Goal: Information Seeking & Learning: Learn about a topic

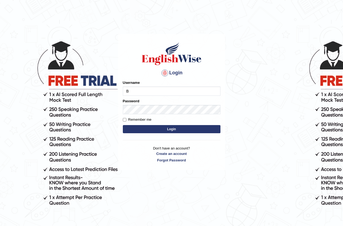
type input "Bondarenko"
click at [169, 131] on button "Login" at bounding box center [172, 129] width 98 height 8
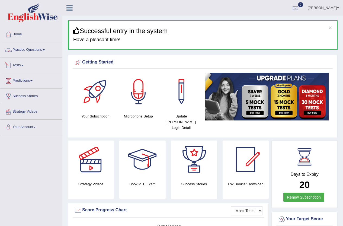
click at [21, 48] on link "Practice Questions" at bounding box center [31, 49] width 62 height 14
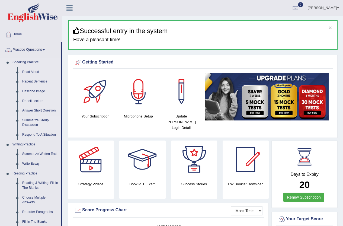
click at [31, 119] on link "Summarize Group Discussion" at bounding box center [40, 123] width 41 height 14
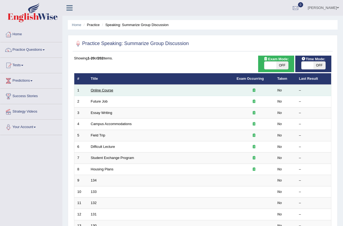
click at [109, 90] on link "Online Course" at bounding box center [102, 90] width 23 height 4
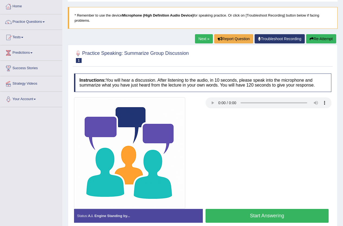
scroll to position [59, 0]
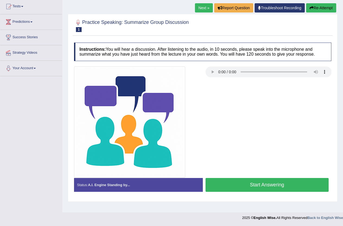
click at [217, 181] on button "Start Answering" at bounding box center [267, 185] width 123 height 14
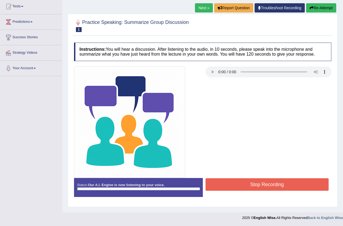
click at [221, 186] on button "Stop Recording" at bounding box center [267, 184] width 123 height 12
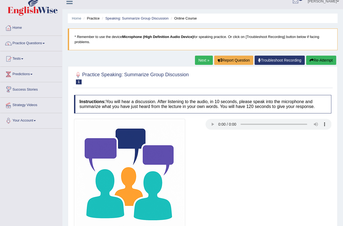
scroll to position [0, 0]
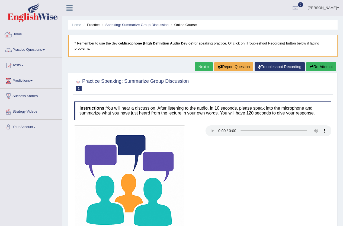
click at [22, 34] on link "Home" at bounding box center [31, 34] width 62 height 14
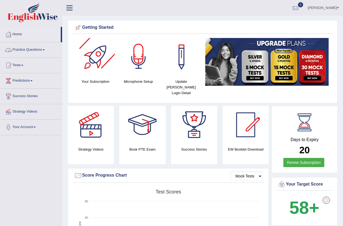
click at [146, 72] on div at bounding box center [139, 57] width 38 height 38
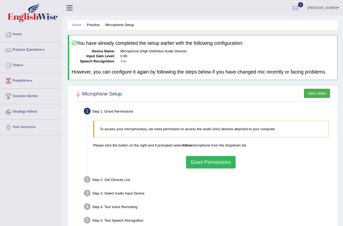
click at [197, 162] on button "Grant Permissions" at bounding box center [210, 162] width 49 height 12
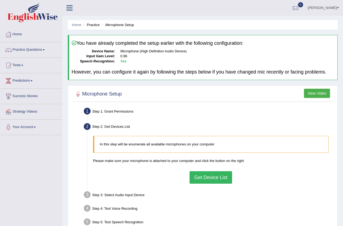
click at [203, 180] on button "Get Device List" at bounding box center [211, 177] width 42 height 12
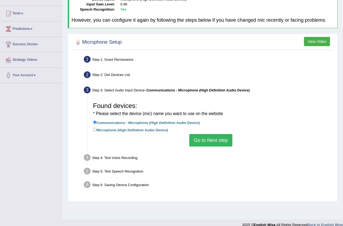
scroll to position [54, 0]
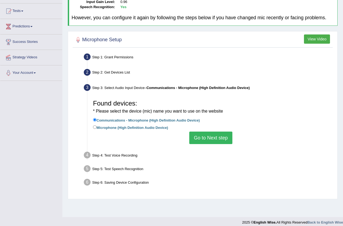
click at [206, 137] on button "Go to Next step" at bounding box center [210, 138] width 43 height 12
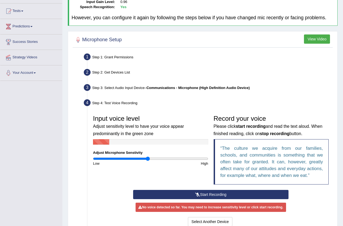
click at [165, 190] on button "Start Recording" at bounding box center [210, 194] width 155 height 9
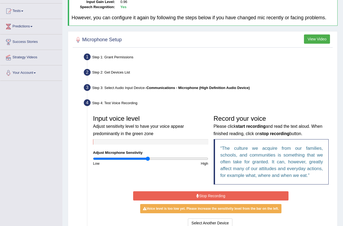
drag, startPoint x: 148, startPoint y: 195, endPoint x: 153, endPoint y: 197, distance: 5.4
click at [148, 195] on button "Stop Recording" at bounding box center [210, 195] width 155 height 9
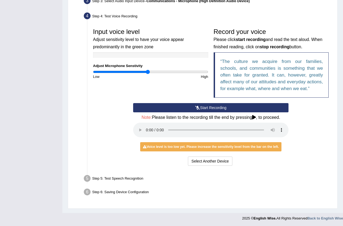
scroll to position [142, 0]
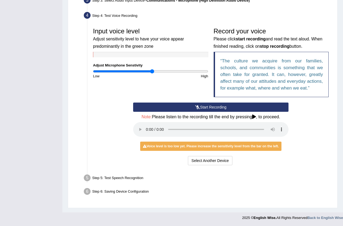
click at [153, 71] on input "range" at bounding box center [150, 71] width 115 height 4
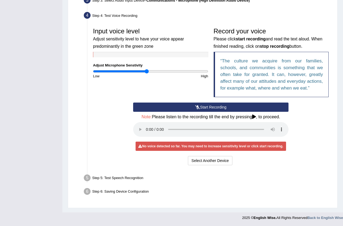
type input "0.94"
click at [147, 71] on input "range" at bounding box center [150, 71] width 115 height 4
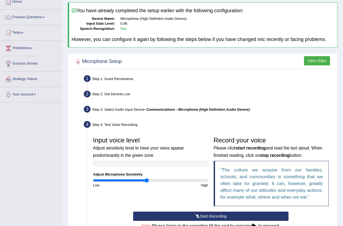
scroll to position [6, 0]
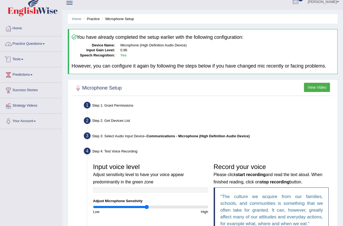
click at [22, 45] on link "Practice Questions" at bounding box center [31, 43] width 62 height 14
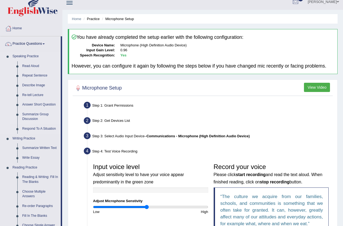
click at [30, 114] on link "Summarize Group Discussion" at bounding box center [40, 117] width 41 height 14
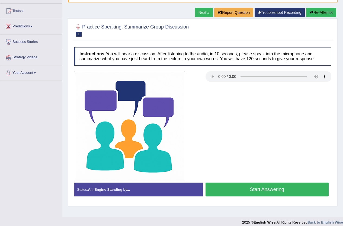
click at [247, 190] on button "Start Answering" at bounding box center [267, 190] width 123 height 14
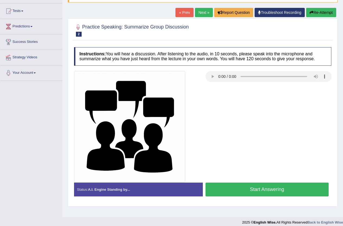
click at [238, 191] on button "Start Answering" at bounding box center [267, 190] width 123 height 14
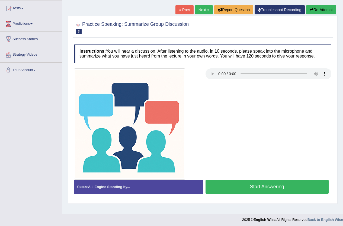
scroll to position [59, 0]
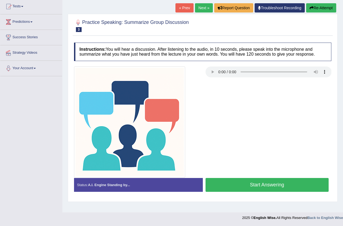
click at [236, 189] on button "Start Answering" at bounding box center [267, 185] width 123 height 14
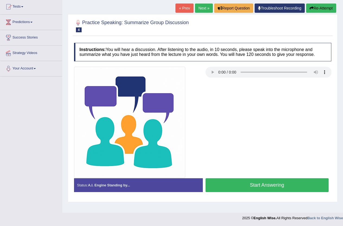
scroll to position [59, 0]
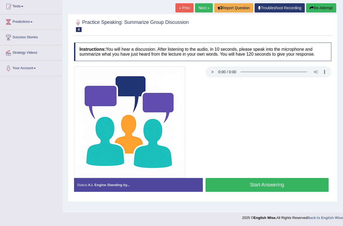
click at [270, 186] on button "Start Answering" at bounding box center [267, 185] width 123 height 14
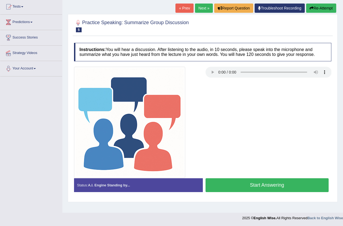
scroll to position [59, 0]
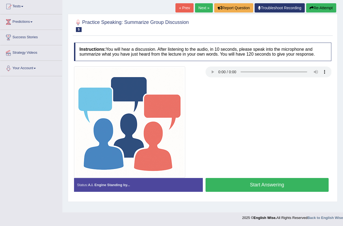
click at [247, 183] on button "Start Answering" at bounding box center [267, 185] width 123 height 14
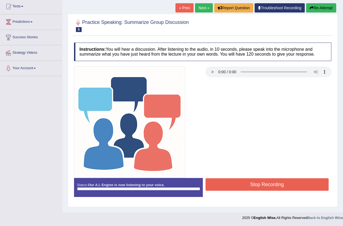
click at [247, 186] on button "Stop Recording" at bounding box center [267, 184] width 123 height 12
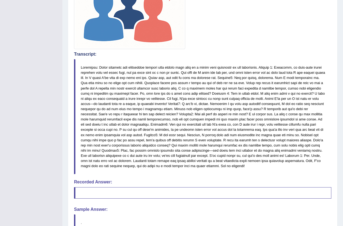
scroll to position [194, 0]
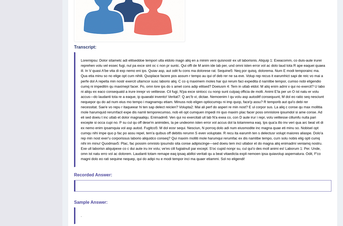
drag, startPoint x: 180, startPoint y: 87, endPoint x: 283, endPoint y: 94, distance: 104.1
click at [283, 94] on blockquote at bounding box center [202, 109] width 257 height 115
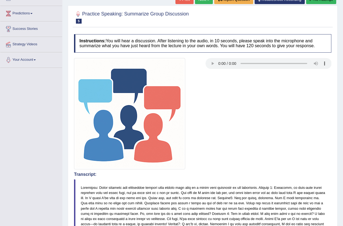
scroll to position [59, 0]
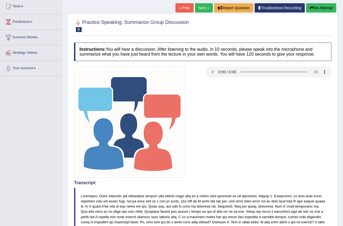
click at [200, 9] on link "Next »" at bounding box center [204, 7] width 18 height 9
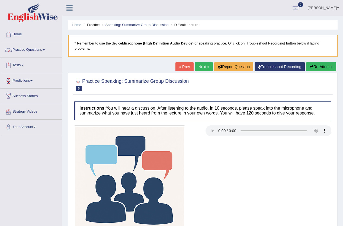
click at [23, 49] on link "Practice Questions" at bounding box center [31, 49] width 62 height 14
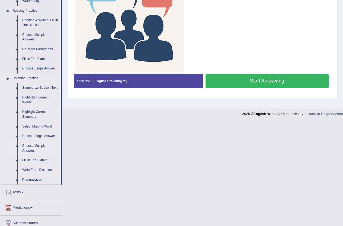
scroll to position [190, 0]
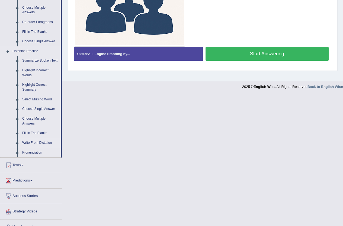
click at [39, 143] on link "Write From Dictation" at bounding box center [40, 143] width 41 height 10
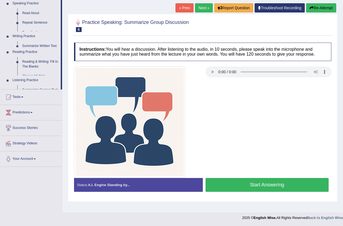
scroll to position [59, 0]
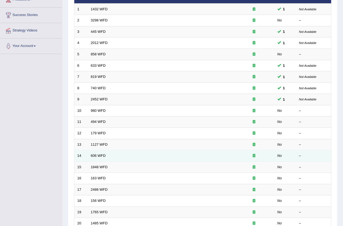
scroll to position [79, 0]
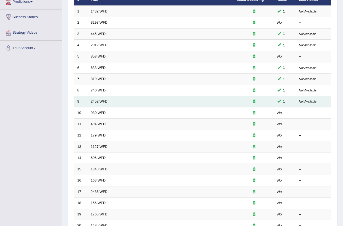
click at [269, 100] on div at bounding box center [254, 101] width 35 height 5
click at [88, 101] on td "2452 WFD" at bounding box center [161, 101] width 146 height 11
click at [99, 100] on link "2452 WFD" at bounding box center [99, 101] width 17 height 4
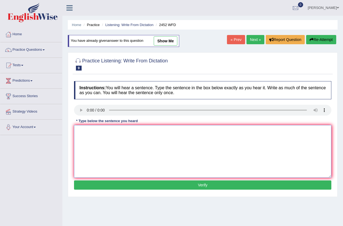
click at [90, 133] on textarea at bounding box center [202, 151] width 257 height 53
click at [117, 131] on textarea "It is a date about of knolege" at bounding box center [202, 151] width 257 height 53
click at [127, 129] on textarea "It is a date about of knowlege" at bounding box center [202, 151] width 257 height 53
type textarea "It is a date about of knowlege."
click at [166, 184] on button "Verify" at bounding box center [202, 184] width 257 height 9
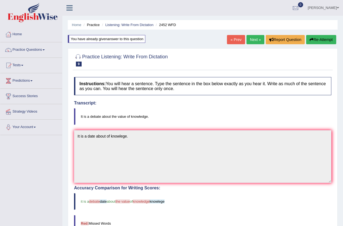
click at [313, 36] on button "Re-Attempt" at bounding box center [321, 39] width 30 height 9
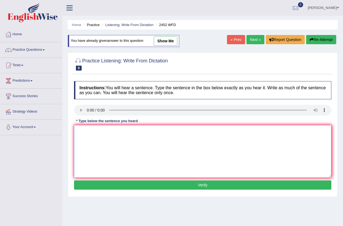
click at [79, 131] on textarea at bounding box center [202, 151] width 257 height 53
type textarea "It is a debate about of value of the knowledge."
click at [134, 185] on button "Verify" at bounding box center [202, 184] width 257 height 9
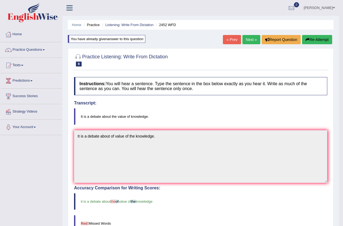
click at [242, 39] on link "Next »" at bounding box center [251, 39] width 18 height 9
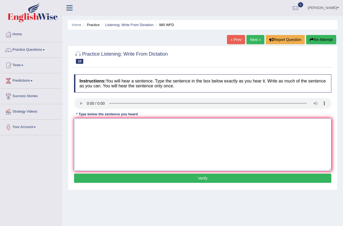
click at [89, 124] on textarea at bounding box center [202, 144] width 257 height 53
click at [100, 131] on textarea at bounding box center [202, 144] width 257 height 53
type textarea "your idease has been discuses"
click at [152, 179] on button "Verify" at bounding box center [202, 178] width 257 height 9
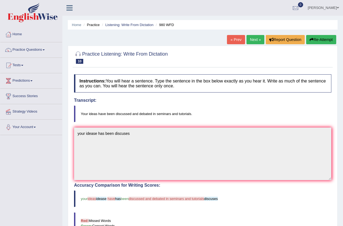
click at [252, 39] on link "Next »" at bounding box center [256, 39] width 18 height 9
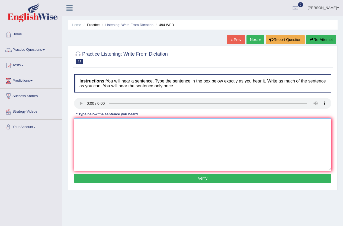
click at [102, 122] on textarea at bounding box center [202, 144] width 257 height 53
type textarea "The vocabulary will be spacicul and jorgnal"
click at [118, 177] on button "Verify" at bounding box center [202, 178] width 257 height 9
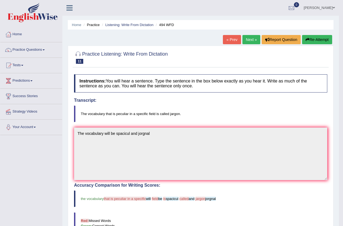
click at [246, 40] on link "Next »" at bounding box center [251, 39] width 18 height 9
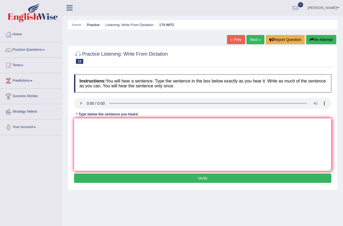
click at [249, 41] on link "Next »" at bounding box center [256, 39] width 18 height 9
click at [191, 180] on button "Verify" at bounding box center [202, 178] width 257 height 9
click at [105, 123] on textarea at bounding box center [202, 144] width 257 height 53
type textarea "A university degree as rec so many profetionals."
click at [140, 175] on button "Verify" at bounding box center [202, 178] width 257 height 9
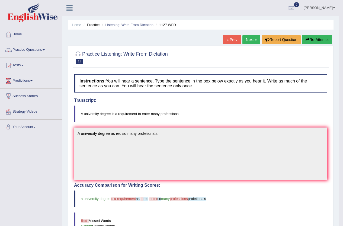
click at [314, 37] on button "Re-Attempt" at bounding box center [317, 39] width 30 height 9
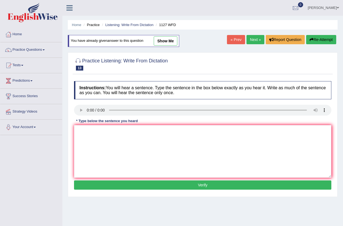
click at [250, 39] on link "Next »" at bounding box center [256, 39] width 18 height 9
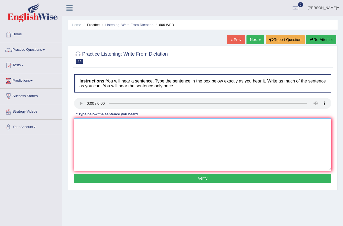
click at [111, 128] on textarea at bounding box center [202, 144] width 257 height 53
type textarea "T"
type textarea "Students are studies a langviges"
click at [197, 184] on div "Instructions: You will hear a sentence. Type the sentence in the box below exac…" at bounding box center [203, 130] width 260 height 116
click at [196, 180] on button "Verify" at bounding box center [202, 178] width 257 height 9
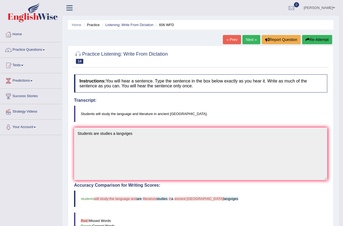
click at [246, 38] on link "Next »" at bounding box center [251, 39] width 18 height 9
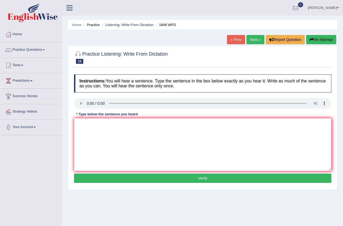
click at [235, 40] on link "« Prev" at bounding box center [236, 39] width 18 height 9
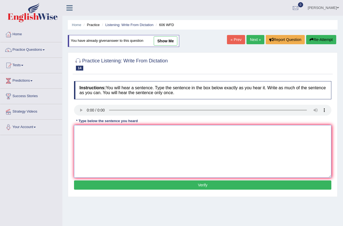
click at [89, 126] on textarea at bounding box center [202, 151] width 257 height 53
click at [109, 132] on textarea "Students are study languages" at bounding box center [202, 151] width 257 height 53
type textarea "Students are study a language degrees."
click at [126, 188] on button "Verify" at bounding box center [202, 184] width 257 height 9
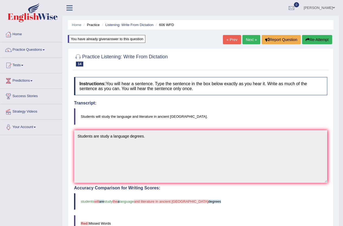
click at [246, 37] on link "Next »" at bounding box center [251, 39] width 18 height 9
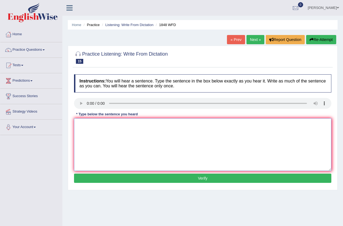
click at [97, 125] on textarea at bounding box center [202, 144] width 257 height 53
click at [98, 124] on textarea "Students are presentations" at bounding box center [202, 144] width 257 height 53
click at [127, 124] on textarea "Students must presentations" at bounding box center [202, 144] width 257 height 53
click at [120, 125] on textarea "Students must present" at bounding box center [202, 144] width 257 height 53
click at [128, 124] on textarea "Students must present rrh to p" at bounding box center [202, 144] width 257 height 53
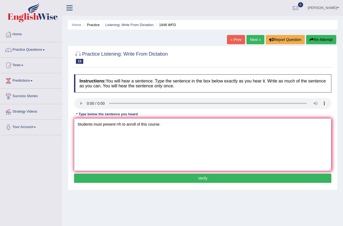
type textarea "Students must present rrh to anroll of this course."
click at [114, 177] on button "Verify" at bounding box center [202, 178] width 257 height 9
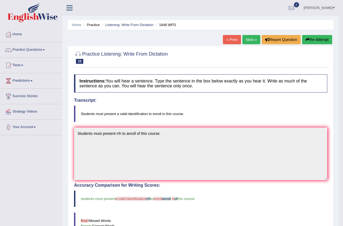
click at [248, 42] on link "Next »" at bounding box center [251, 39] width 18 height 9
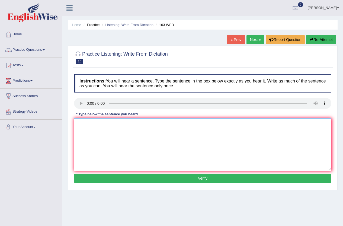
click at [116, 121] on textarea at bounding box center [202, 144] width 257 height 53
click at [94, 123] on textarea "a number" at bounding box center [202, 144] width 257 height 53
type textarea "a number of the submints of a conferents."
click at [155, 179] on button "Verify" at bounding box center [202, 178] width 257 height 9
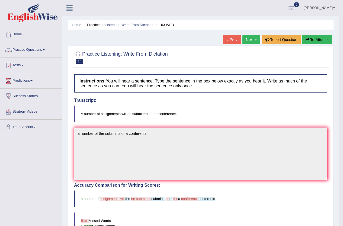
click at [247, 40] on link "Next »" at bounding box center [251, 39] width 18 height 9
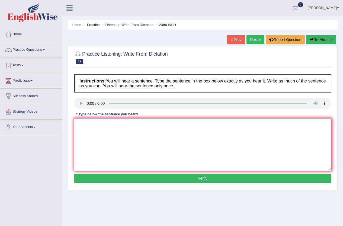
click at [85, 124] on textarea at bounding box center [202, 144] width 257 height 53
click at [98, 127] on textarea "It is quate" at bounding box center [202, 144] width 257 height 53
drag, startPoint x: 105, startPoint y: 126, endPoint x: 121, endPoint y: 126, distance: 15.7
click at [106, 126] on textarea "It is quate clear" at bounding box center [202, 144] width 257 height 53
click at [126, 124] on textarea "It is quate clear a different acrose the world." at bounding box center [202, 144] width 257 height 53
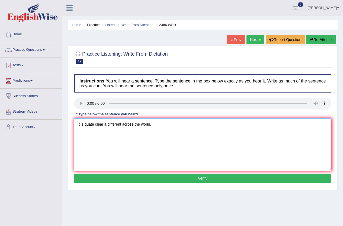
click at [131, 124] on textarea "It is quate clear a different acrose the world." at bounding box center [202, 144] width 257 height 53
type textarea "It is quate clear a different acrosse the world."
click at [166, 176] on button "Verify" at bounding box center [202, 178] width 257 height 9
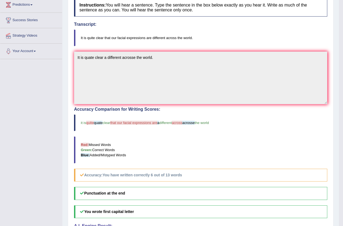
scroll to position [81, 0]
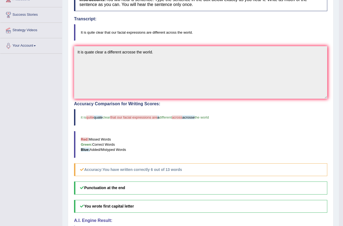
click at [189, 212] on h5 "You wrote first capital letter" at bounding box center [200, 206] width 253 height 13
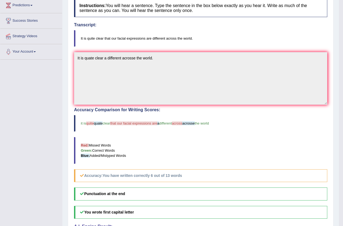
scroll to position [17, 0]
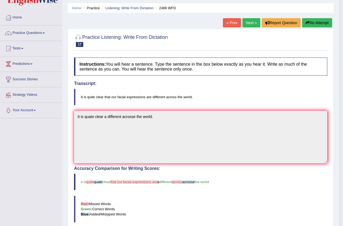
click at [253, 24] on link "Next »" at bounding box center [251, 22] width 18 height 9
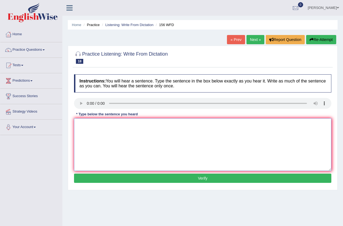
click at [77, 123] on textarea at bounding box center [202, 144] width 257 height 53
type textarea "All of the stayments will buy [DATE]."
click at [134, 180] on button "Verify" at bounding box center [202, 178] width 257 height 9
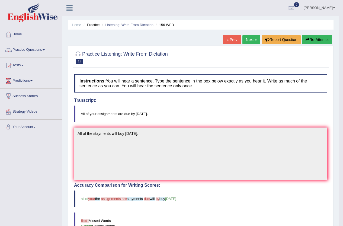
click at [308, 39] on icon "button" at bounding box center [308, 40] width 4 height 4
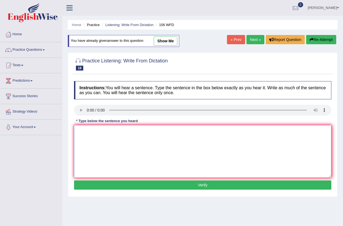
click at [86, 133] on textarea at bounding box center [202, 151] width 257 height 53
type textarea "All of their assigments will due by tomorrow."
click at [145, 184] on button "Verify" at bounding box center [202, 184] width 257 height 9
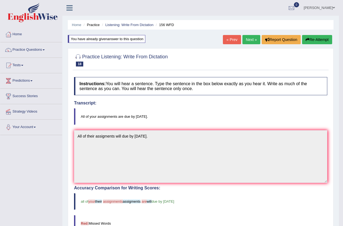
click at [245, 40] on link "Next »" at bounding box center [251, 39] width 18 height 9
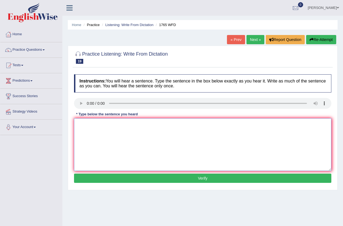
click at [80, 118] on textarea at bounding box center [202, 144] width 257 height 53
type textarea "Application form must be compleated to advance."
click at [169, 181] on button "Verify" at bounding box center [202, 178] width 257 height 9
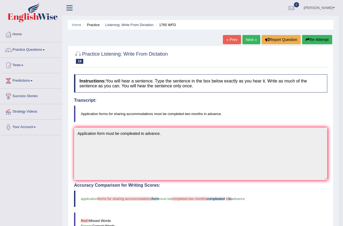
click at [311, 41] on button "Re-Attempt" at bounding box center [317, 39] width 30 height 9
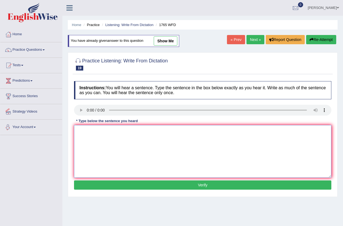
click at [91, 133] on textarea at bounding box center [202, 151] width 257 height 53
drag, startPoint x: 147, startPoint y: 131, endPoint x: 168, endPoint y: 131, distance: 21.2
click at [168, 131] on textarea "Application forms shering accomodation will be" at bounding box center [202, 151] width 257 height 53
click at [108, 131] on textarea "Application forms shering accomodation must be completed" at bounding box center [202, 151] width 257 height 53
click at [184, 131] on textarea "Application forms for shering accomodation must be completed" at bounding box center [202, 151] width 257 height 53
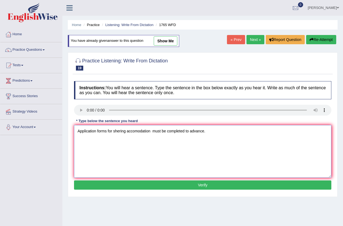
type textarea "Application forms for shering accomodation must be completed to advance."
click at [186, 183] on button "Verify" at bounding box center [202, 184] width 257 height 9
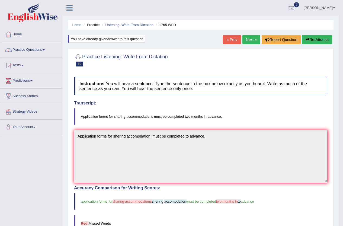
click at [251, 39] on link "Next »" at bounding box center [251, 39] width 18 height 9
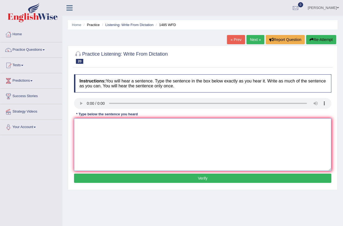
click at [84, 123] on textarea at bounding box center [202, 144] width 257 height 53
type textarea "Course work gives studence a charnce to subject."
click at [141, 180] on button "Verify" at bounding box center [202, 178] width 257 height 9
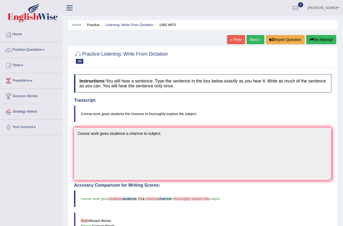
click at [257, 38] on link "Next »" at bounding box center [256, 39] width 18 height 9
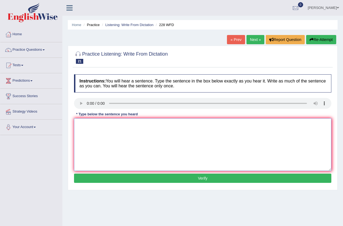
click at [114, 120] on textarea at bounding box center [202, 144] width 257 height 53
type textarea "Computer is a popular degree course."
click at [103, 176] on button "Verify" at bounding box center [202, 178] width 257 height 9
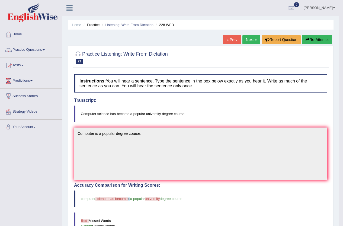
click at [27, 47] on link "Practice Questions" at bounding box center [31, 49] width 62 height 14
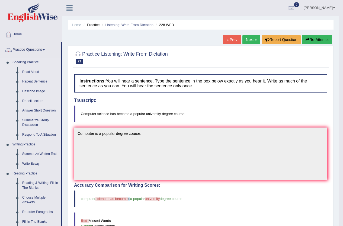
click at [44, 134] on link "Respond To A Situation" at bounding box center [40, 135] width 41 height 10
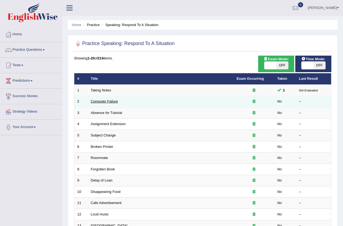
click at [105, 101] on link "Computer Failure" at bounding box center [104, 101] width 27 height 4
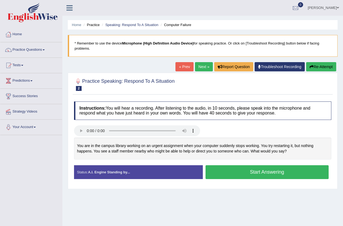
click at [242, 171] on button "Start Answering" at bounding box center [267, 172] width 123 height 14
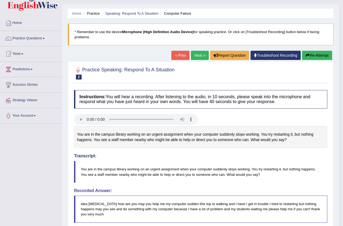
scroll to position [7, 0]
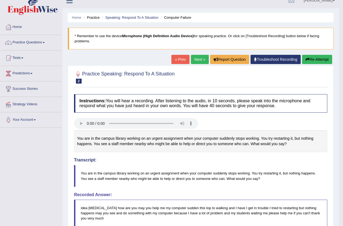
click at [192, 59] on link "Next »" at bounding box center [200, 59] width 18 height 9
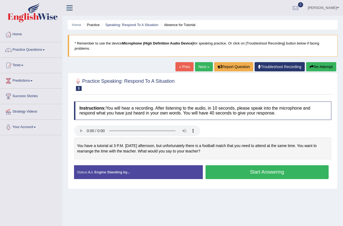
click at [244, 172] on button "Start Answering" at bounding box center [267, 172] width 123 height 14
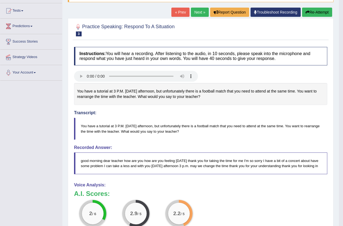
scroll to position [54, 0]
click at [315, 13] on button "Re-Attempt" at bounding box center [317, 12] width 30 height 9
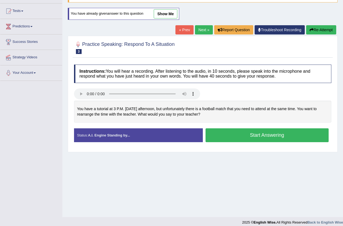
click at [240, 137] on button "Start Answering" at bounding box center [267, 135] width 123 height 14
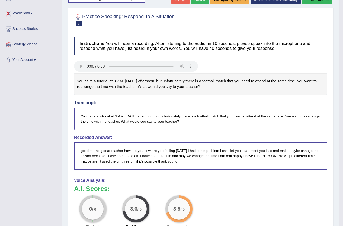
scroll to position [64, 0]
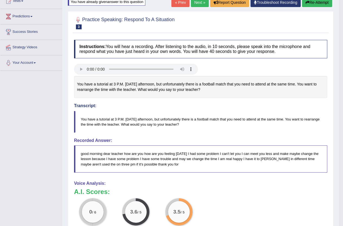
click at [196, 2] on link "Next »" at bounding box center [200, 2] width 18 height 9
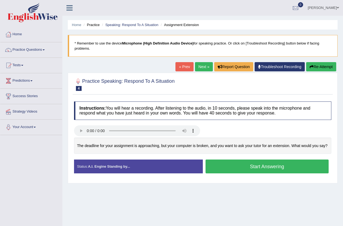
click at [244, 167] on button "Start Answering" at bounding box center [267, 166] width 123 height 14
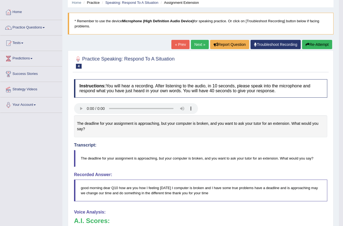
scroll to position [1, 0]
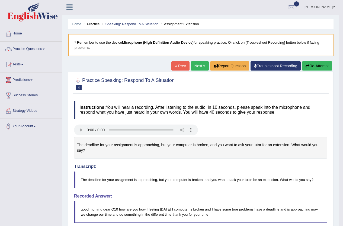
click at [311, 66] on button "Re-Attempt" at bounding box center [317, 65] width 30 height 9
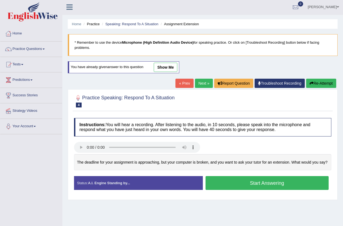
click at [266, 184] on button "Start Answering" at bounding box center [267, 183] width 123 height 14
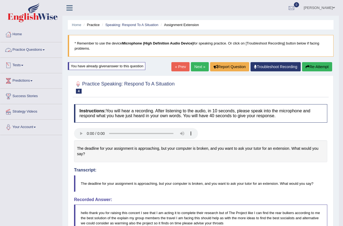
click at [26, 48] on link "Practice Questions" at bounding box center [31, 49] width 62 height 14
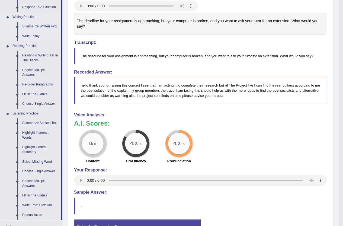
scroll to position [136, 0]
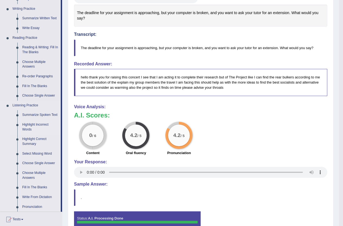
click at [34, 125] on link "Highlight Incorrect Words" at bounding box center [40, 127] width 41 height 14
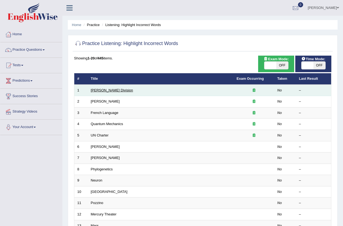
click at [102, 92] on link "[PERSON_NAME] Division" at bounding box center [112, 90] width 42 height 4
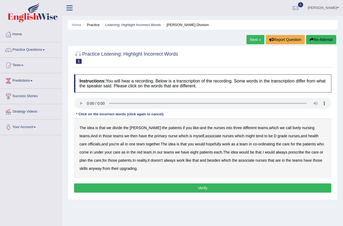
click at [133, 127] on b "ward" at bounding box center [145, 128] width 31 height 4
click at [100, 142] on b "officials" at bounding box center [94, 144] width 12 height 4
click at [142, 186] on button "Verify" at bounding box center [202, 187] width 257 height 9
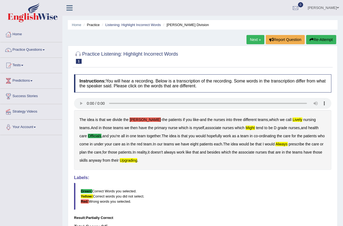
click at [254, 37] on link "Next »" at bounding box center [256, 39] width 18 height 9
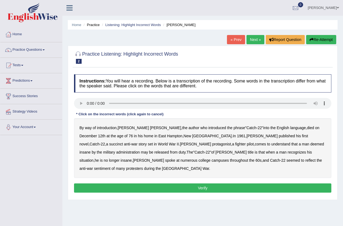
click at [95, 128] on b "of" at bounding box center [94, 128] width 3 height 4
drag, startPoint x: 259, startPoint y: 136, endPoint x: 265, endPoint y: 135, distance: 5.5
click at [123, 142] on b "succinct" at bounding box center [116, 144] width 14 height 4
click at [140, 150] on b "administration" at bounding box center [128, 152] width 24 height 4
click at [94, 158] on b "situation" at bounding box center [86, 160] width 14 height 4
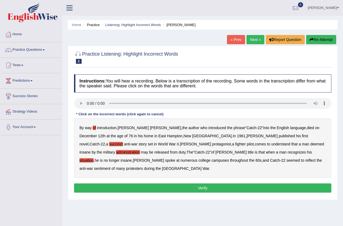
click at [305, 161] on b "reflect" at bounding box center [310, 160] width 10 height 4
click at [95, 126] on b "of" at bounding box center [94, 128] width 3 height 4
click at [155, 183] on button "Verify" at bounding box center [202, 187] width 257 height 9
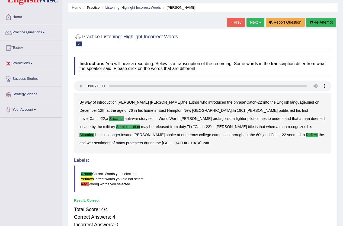
scroll to position [27, 0]
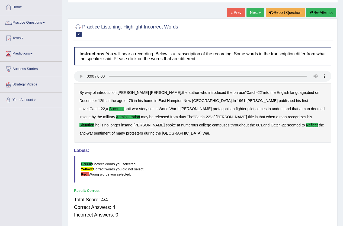
click at [258, 14] on link "Next »" at bounding box center [256, 12] width 18 height 9
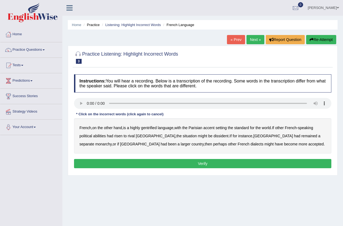
click at [154, 127] on b "gentrified" at bounding box center [149, 128] width 16 height 4
click at [264, 144] on b "might" at bounding box center [268, 144] width 9 height 4
click at [217, 161] on button "Verify" at bounding box center [202, 163] width 257 height 9
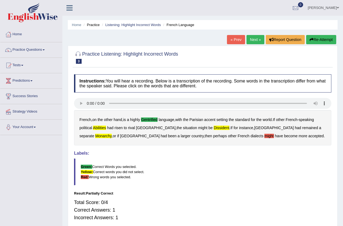
click at [253, 40] on link "Next »" at bounding box center [256, 39] width 18 height 9
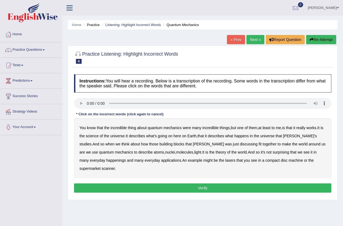
click at [231, 36] on link "« Prev" at bounding box center [236, 39] width 18 height 9
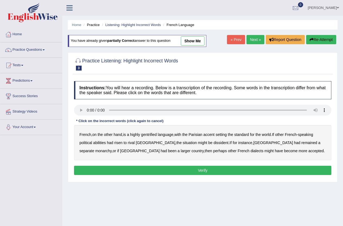
click at [154, 135] on b "gentrified" at bounding box center [149, 134] width 16 height 4
click at [181, 169] on button "Verify" at bounding box center [202, 170] width 257 height 9
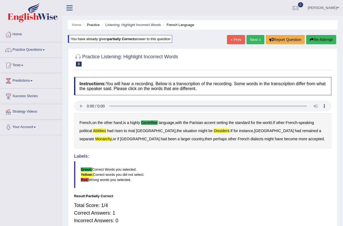
click at [313, 39] on button "Re-Attempt" at bounding box center [321, 39] width 30 height 9
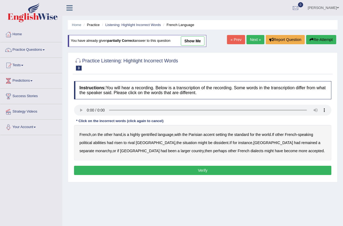
click at [155, 134] on b "gentrified" at bounding box center [149, 134] width 16 height 4
click at [100, 142] on b "abilities" at bounding box center [99, 142] width 13 height 4
click at [213, 143] on b "dissident" at bounding box center [220, 142] width 15 height 4
click at [111, 149] on b "monarchy" at bounding box center [103, 151] width 16 height 4
click at [216, 168] on button "Verify" at bounding box center [202, 170] width 257 height 9
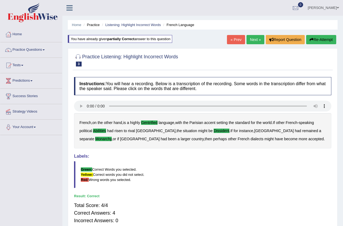
click at [259, 41] on link "Next »" at bounding box center [256, 39] width 18 height 9
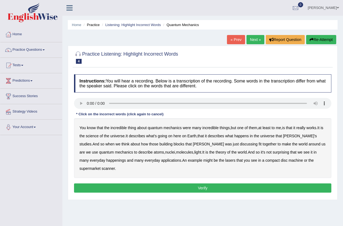
click at [157, 127] on b "quantum" at bounding box center [155, 128] width 15 height 4
click at [97, 134] on b "science" at bounding box center [92, 136] width 13 height 4
drag, startPoint x: 298, startPoint y: 135, endPoint x: 306, endPoint y: 136, distance: 8.7
click at [298, 135] on b "Andre's" at bounding box center [300, 136] width 34 height 4
click at [297, 136] on b "Andre's" at bounding box center [300, 136] width 34 height 4
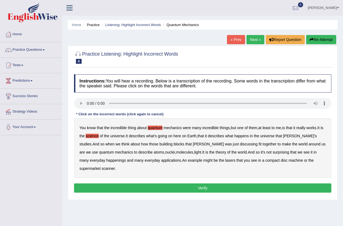
click at [106, 159] on b "happenings" at bounding box center [116, 160] width 20 height 4
click at [289, 160] on b "machine" at bounding box center [296, 160] width 14 height 4
click at [242, 183] on button "Verify" at bounding box center [202, 187] width 257 height 9
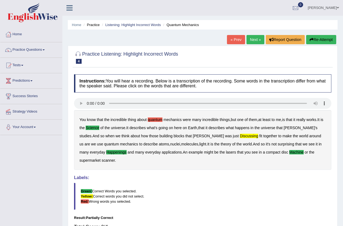
click at [260, 37] on link "Next »" at bounding box center [256, 39] width 18 height 9
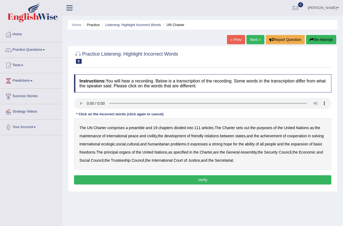
click at [180, 127] on b "divided" at bounding box center [180, 128] width 12 height 4
click at [181, 128] on b "divided" at bounding box center [180, 128] width 12 height 4
click at [151, 135] on b "civility" at bounding box center [152, 136] width 10 height 4
click at [115, 143] on b "ecologic" at bounding box center [108, 144] width 14 height 4
click at [255, 143] on b "ability" at bounding box center [250, 144] width 10 height 4
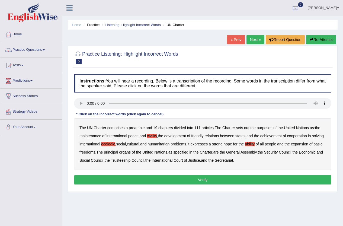
click at [219, 152] on b "are" at bounding box center [215, 152] width 5 height 4
click at [222, 183] on button "Verify" at bounding box center [202, 179] width 257 height 9
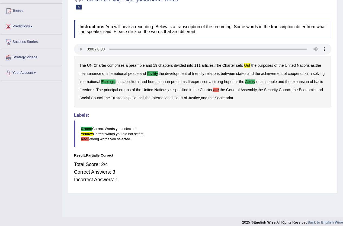
scroll to position [27, 0]
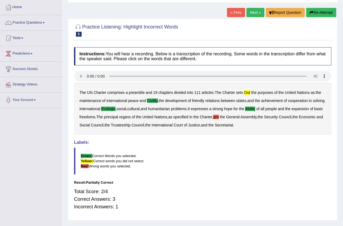
click at [253, 15] on link "Next »" at bounding box center [256, 12] width 18 height 9
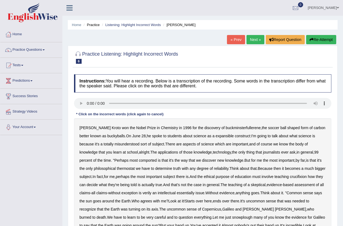
click at [219, 135] on b "expansible" at bounding box center [225, 136] width 18 height 4
drag, startPoint x: 129, startPoint y: 160, endPoint x: 136, endPoint y: 162, distance: 6.7
click at [139, 160] on b "comported" at bounding box center [148, 160] width 18 height 4
click at [117, 168] on b "thermostat" at bounding box center [126, 168] width 18 height 4
click at [304, 176] on b "crucifixion" at bounding box center [298, 176] width 17 height 4
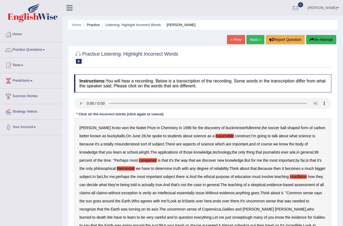
click at [107, 193] on b "claims" at bounding box center [101, 193] width 11 height 4
click at [120, 193] on b "without" at bounding box center [114, 193] width 12 height 4
drag, startPoint x: 112, startPoint y: 192, endPoint x: 129, endPoint y: 193, distance: 16.6
click at [107, 192] on b "claims" at bounding box center [101, 193] width 11 height 4
click at [120, 193] on b "without" at bounding box center [114, 193] width 12 height 4
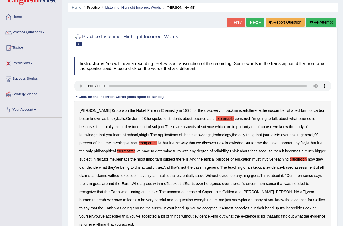
scroll to position [27, 0]
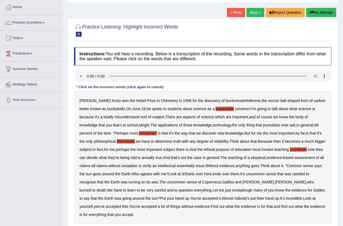
click at [226, 206] on b "what" at bounding box center [230, 206] width 8 height 4
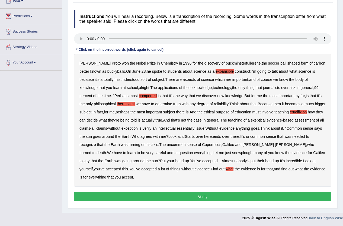
scroll to position [65, 0]
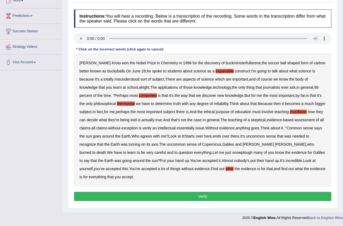
click at [156, 198] on button "Verify" at bounding box center [202, 196] width 257 height 9
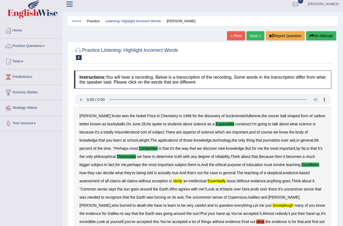
scroll to position [0, 0]
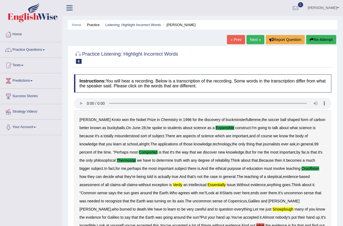
click at [256, 40] on link "Next »" at bounding box center [256, 39] width 18 height 9
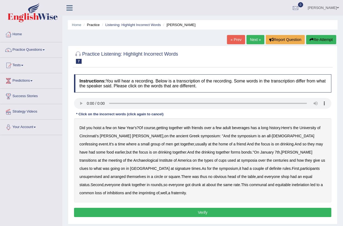
click at [83, 135] on b "Cincinnati's" at bounding box center [88, 136] width 19 height 4
click at [98, 142] on b "confessing" at bounding box center [88, 144] width 18 height 4
click at [241, 152] on b "bonds" at bounding box center [246, 152] width 10 height 4
click at [191, 166] on b "signature" at bounding box center [183, 168] width 16 height 4
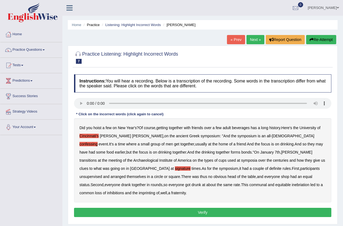
click at [102, 174] on b "unsupervised" at bounding box center [90, 176] width 23 height 4
click at [155, 191] on b "imprinting" at bounding box center [147, 193] width 17 height 4
click at [218, 208] on button "Verify" at bounding box center [202, 212] width 257 height 9
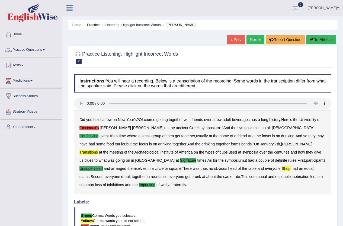
click at [24, 49] on link "Practice Questions" at bounding box center [31, 49] width 62 height 14
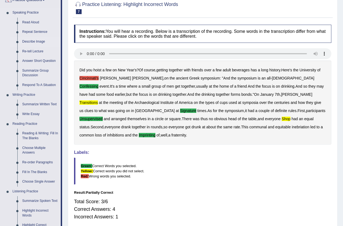
scroll to position [54, 0]
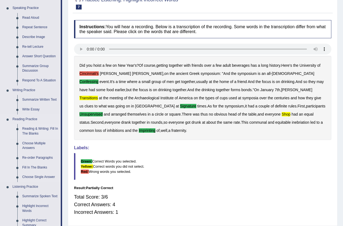
click at [42, 127] on link "Reading & Writing: Fill In The Blanks" at bounding box center [40, 131] width 41 height 14
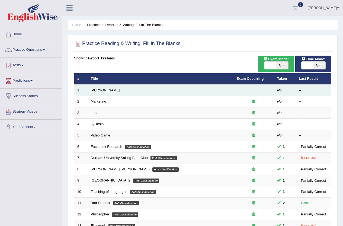
click at [105, 90] on link "Estee Lauder" at bounding box center [105, 90] width 29 height 4
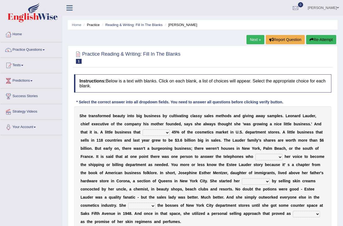
click at [164, 132] on select "has controls makes maintains" at bounding box center [156, 132] width 27 height 7
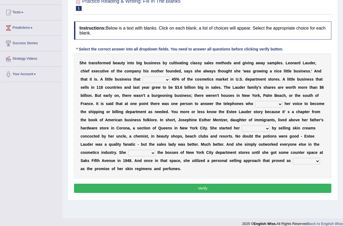
scroll to position [54, 0]
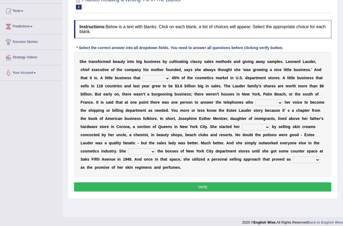
click at [152, 78] on select "has controls makes maintains" at bounding box center [156, 78] width 27 height 7
select select "controls"
click at [143, 75] on select "has controls makes maintains" at bounding box center [156, 78] width 27 height 7
click at [275, 104] on select "switched changed raised used" at bounding box center [268, 103] width 27 height 7
select select "used"
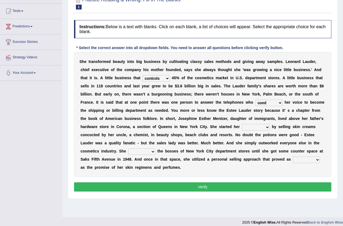
click at [255, 100] on select "switched changed raised used" at bounding box center [268, 103] width 27 height 7
click at [264, 128] on select "job institute companion enterprise" at bounding box center [256, 127] width 28 height 7
click at [222, 120] on b "z" at bounding box center [223, 118] width 2 height 4
click at [256, 127] on select "job institute companion enterprise" at bounding box center [256, 127] width 28 height 7
click at [290, 127] on b "g" at bounding box center [289, 126] width 2 height 4
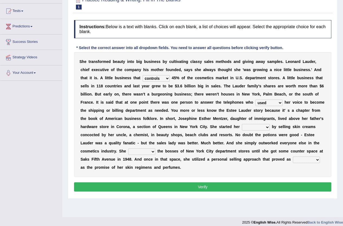
click at [263, 125] on select "job institute companion enterprise" at bounding box center [256, 127] width 28 height 7
select select "companion"
click at [242, 124] on select "job institute companion enterprise" at bounding box center [256, 127] width 28 height 7
click at [138, 151] on select "stated bridged stalked heaved" at bounding box center [141, 151] width 27 height 7
select select "heaved"
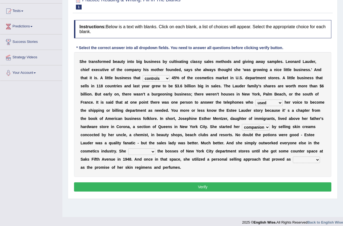
click at [128, 148] on select "stated bridged stalked heaved" at bounding box center [141, 151] width 27 height 7
click at [190, 184] on button "Verify" at bounding box center [202, 186] width 257 height 9
click at [311, 158] on select "potent ruthless potential expensive" at bounding box center [306, 159] width 27 height 7
click at [209, 167] on div "S h e t r a n s f o r m e d b e a u t y i n t o b i g b u s i n e s s b y c u l…" at bounding box center [202, 114] width 257 height 125
click at [312, 161] on select "potent ruthless potential expensive" at bounding box center [306, 159] width 27 height 7
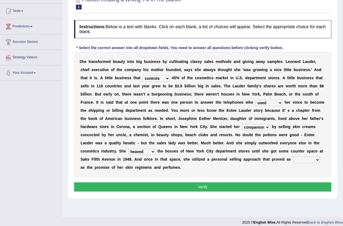
select select "expensive"
click at [293, 156] on select "potent ruthless potential expensive" at bounding box center [306, 159] width 27 height 7
click at [275, 192] on div "Instructions: Below is a text with blanks. Click on each blank, a list of choic…" at bounding box center [203, 106] width 260 height 178
click at [277, 188] on button "Verify" at bounding box center [202, 186] width 257 height 9
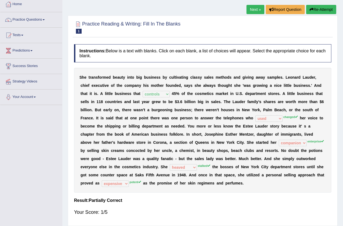
scroll to position [0, 0]
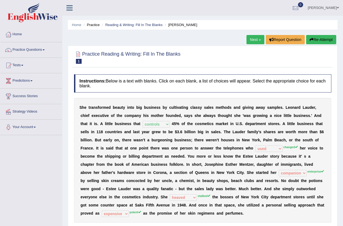
click at [257, 38] on link "Next »" at bounding box center [256, 39] width 18 height 9
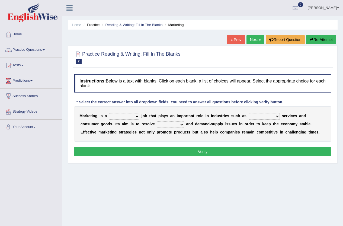
click at [136, 117] on select "professional flexible parochial descriptive" at bounding box center [124, 116] width 30 height 7
click at [266, 116] on select "civil financial conventional foremost" at bounding box center [264, 116] width 31 height 7
click at [114, 116] on select "professional flexible parochial descriptive" at bounding box center [124, 116] width 30 height 7
select select "professional"
click at [109, 113] on select "professional flexible parochial descriptive" at bounding box center [124, 116] width 30 height 7
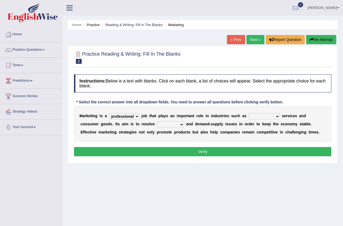
click at [282, 116] on b at bounding box center [281, 116] width 2 height 4
click at [274, 115] on select "civil financial conventional foremost" at bounding box center [264, 116] width 31 height 7
select select "conventional"
click at [249, 113] on select "civil financial conventional foremost" at bounding box center [264, 116] width 31 height 7
click at [265, 115] on select "civil financial conventional foremost" at bounding box center [264, 116] width 31 height 7
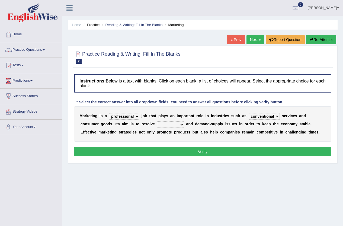
click at [249, 113] on select "civil financial conventional foremost" at bounding box center [264, 116] width 31 height 7
click at [170, 126] on select "imbalance excess symmetry budget" at bounding box center [170, 124] width 27 height 7
select select "imbalance"
click at [157, 121] on select "imbalance excess symmetry budget" at bounding box center [170, 124] width 27 height 7
click at [197, 151] on button "Verify" at bounding box center [202, 151] width 257 height 9
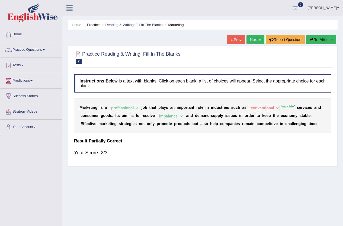
click at [252, 38] on link "Next »" at bounding box center [256, 39] width 18 height 9
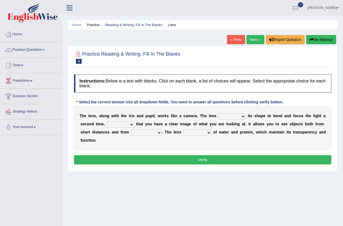
click at [231, 117] on select "adjusts shows selects presents" at bounding box center [232, 116] width 27 height 7
select select "presents"
click at [219, 113] on select "adjusts shows selects presents" at bounding box center [232, 116] width 27 height 7
click at [122, 124] on select "ensures to ensure ensure ensured" at bounding box center [120, 124] width 27 height 7
select select "ensures"
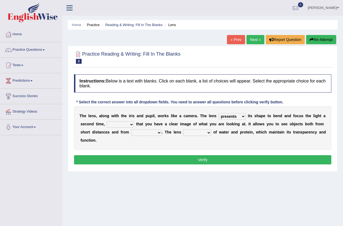
click at [107, 121] on select "ensures to ensure ensure ensured" at bounding box center [120, 124] width 27 height 7
click at [142, 133] on select "far away in between further apart all along" at bounding box center [146, 132] width 30 height 7
select select "far away"
click at [131, 129] on select "far away in between further apart all along" at bounding box center [146, 132] width 30 height 7
click at [188, 133] on select "constitutes comprises composes consists" at bounding box center [197, 132] width 28 height 7
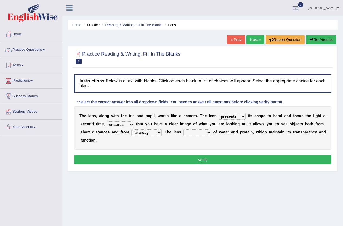
select select "consists"
click at [183, 129] on select "constitutes comprises composes consists" at bounding box center [197, 132] width 28 height 7
click at [194, 158] on button "Verify" at bounding box center [202, 159] width 257 height 9
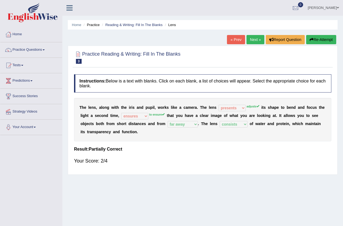
click at [254, 38] on link "Next »" at bounding box center [256, 39] width 18 height 9
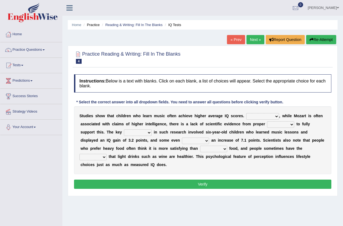
click at [271, 117] on select "However Therefore Consequently While" at bounding box center [262, 116] width 33 height 7
select select "Therefore"
click at [246, 113] on select "However Therefore Consequently While" at bounding box center [262, 116] width 33 height 7
click at [283, 124] on select "test tests testing tested" at bounding box center [280, 124] width 27 height 7
click at [267, 121] on select "test tests testing tested" at bounding box center [280, 124] width 27 height 7
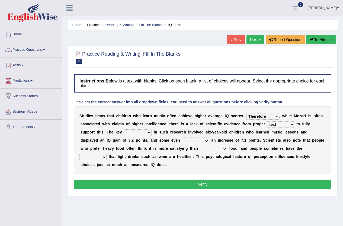
click at [292, 124] on select "test tests testing tested" at bounding box center [280, 124] width 27 height 7
select select "testing"
click at [267, 121] on select "test tests testing tested" at bounding box center [280, 124] width 27 height 7
click at [143, 131] on select "process goal implication odd" at bounding box center [138, 132] width 28 height 7
select select "goal"
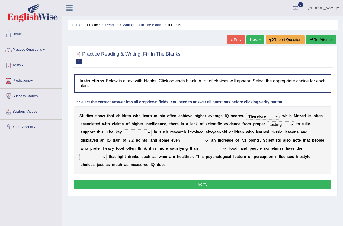
click at [124, 129] on select "process goal implication odd" at bounding box center [138, 132] width 28 height 7
click at [151, 132] on select "process goal implication odd" at bounding box center [138, 132] width 28 height 7
click at [165, 141] on b "m" at bounding box center [165, 140] width 3 height 4
click at [195, 142] on select "exhibited taught learned threatened" at bounding box center [195, 140] width 27 height 7
select select "exhibited"
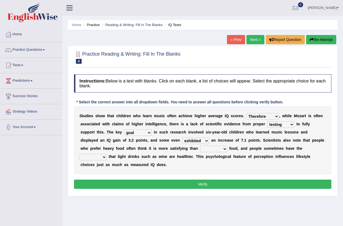
click at [182, 137] on select "exhibited taught learned threatened" at bounding box center [195, 140] width 27 height 7
click at [214, 150] on select "choosy lighter cushiony spooky" at bounding box center [213, 149] width 27 height 7
click at [200, 146] on select "choosy lighter cushiony spooky" at bounding box center [213, 149] width 27 height 7
click at [217, 147] on select "choosy lighter cushiony spooky" at bounding box center [213, 149] width 27 height 7
select select "spooky"
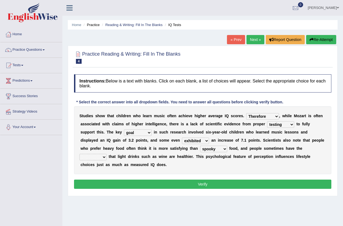
click at [200, 146] on select "choosy lighter cushiony spooky" at bounding box center [213, 149] width 27 height 7
click at [88, 158] on select "illusion sight anecdote intention" at bounding box center [92, 157] width 27 height 7
click at [280, 159] on b "f" at bounding box center [279, 156] width 1 height 4
click at [103, 157] on select "illusion sight anecdote intention" at bounding box center [92, 157] width 27 height 7
select select "illusion"
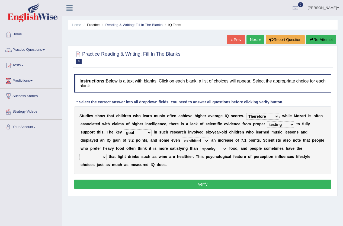
click at [79, 154] on select "illusion sight anecdote intention" at bounding box center [92, 157] width 27 height 7
drag, startPoint x: 135, startPoint y: 183, endPoint x: 138, endPoint y: 183, distance: 3.3
click at [135, 183] on button "Verify" at bounding box center [202, 184] width 257 height 9
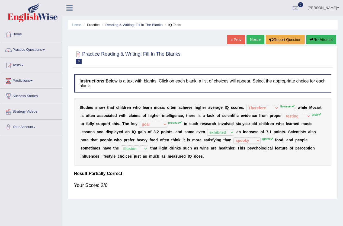
click at [253, 40] on link "Next »" at bounding box center [256, 39] width 18 height 9
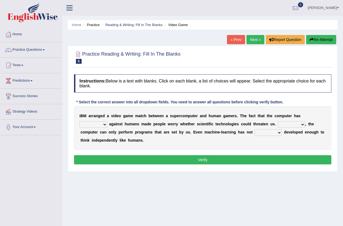
click at [89, 125] on select "competed fought acted challenged" at bounding box center [93, 124] width 28 height 7
click at [292, 124] on select "Moreover However Thus So" at bounding box center [291, 124] width 27 height 7
click at [321, 130] on div "I B M a r r a n g e d a v i d e o g a m e m a t c h b e t w e e n a s u p e r c…" at bounding box center [202, 127] width 257 height 43
click at [299, 126] on select "Moreover However Thus So" at bounding box center [291, 124] width 27 height 7
select select "Thus"
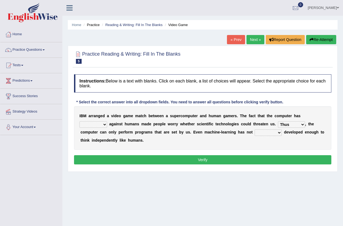
click at [278, 121] on select "Moreover However Thus So" at bounding box center [291, 124] width 27 height 7
click at [267, 133] on select "yet still only just" at bounding box center [268, 132] width 27 height 7
select select "just"
click at [255, 129] on select "yet still only just" at bounding box center [268, 132] width 27 height 7
click at [88, 125] on select "competed fought acted challenged" at bounding box center [93, 124] width 28 height 7
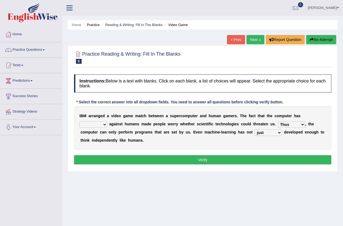
select select "competed"
click at [79, 121] on select "competed fought acted challenged" at bounding box center [93, 124] width 28 height 7
click at [118, 158] on button "Verify" at bounding box center [202, 159] width 257 height 9
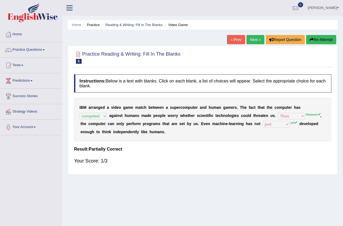
click at [252, 40] on link "Next »" at bounding box center [256, 39] width 18 height 9
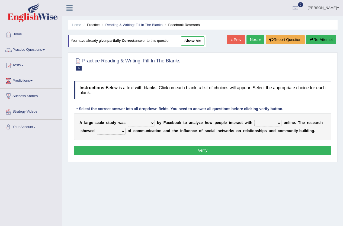
click at [137, 123] on select "surveyed had asked made" at bounding box center [141, 123] width 27 height 7
select select "made"
click at [128, 120] on select "surveyed had asked made" at bounding box center [141, 123] width 27 height 7
click at [266, 124] on select "together all each other another" at bounding box center [267, 123] width 27 height 7
select select "all"
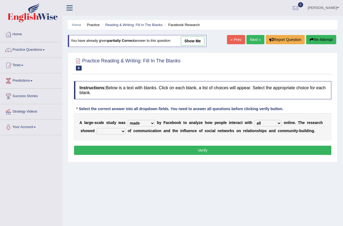
click at [254, 120] on select "together all each other another" at bounding box center [267, 123] width 27 height 7
click at [109, 131] on select "advantages standards fellowships patterns" at bounding box center [111, 131] width 29 height 7
select select "advantages"
click at [97, 128] on select "advantages standards fellowships patterns" at bounding box center [111, 131] width 29 height 7
click at [155, 153] on button "Verify" at bounding box center [202, 150] width 257 height 9
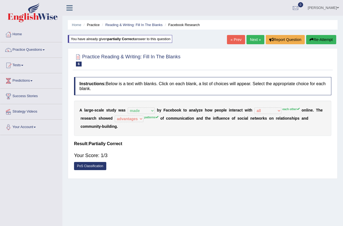
click at [240, 34] on div "Home Practice Reading & Writing: Fill In The Blanks Facebook Research You have …" at bounding box center [202, 135] width 281 height 271
click at [247, 36] on link "Next »" at bounding box center [256, 39] width 18 height 9
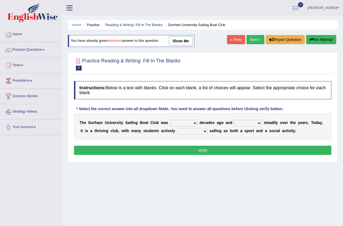
click at [184, 122] on select "found fund founded find" at bounding box center [183, 123] width 27 height 7
select select "founded"
click at [170, 120] on select "found fund founded find" at bounding box center [183, 123] width 27 height 7
click at [258, 123] on select "grow growing has grown grown" at bounding box center [248, 123] width 27 height 7
select select "has grown"
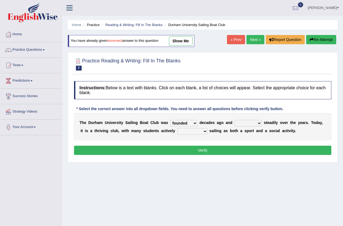
click at [235, 120] on select "grow growing has grown grown" at bounding box center [248, 123] width 27 height 7
click at [200, 129] on select "enjoy enjoyed are enjoying enjoying" at bounding box center [192, 131] width 30 height 7
select select "are enjoying"
click at [177, 128] on select "enjoy enjoyed are enjoying enjoying" at bounding box center [192, 131] width 30 height 7
click at [209, 151] on button "Verify" at bounding box center [202, 150] width 257 height 9
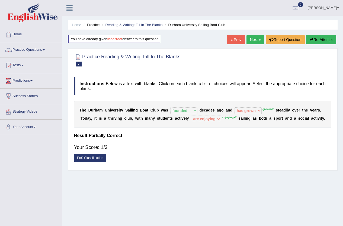
click at [311, 40] on icon "button" at bounding box center [312, 40] width 4 height 4
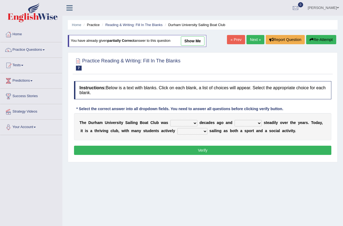
click at [188, 120] on select "found fund founded find" at bounding box center [183, 123] width 27 height 7
select select "founded"
click at [170, 120] on select "found fund founded find" at bounding box center [183, 123] width 27 height 7
click at [253, 124] on select "grow growing has grown grown" at bounding box center [248, 123] width 27 height 7
select select "grown"
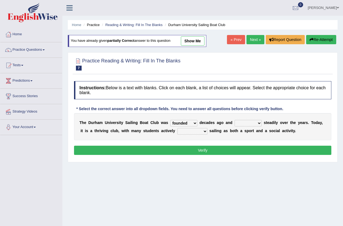
click at [235, 120] on select "grow growing has grown grown" at bounding box center [248, 123] width 27 height 7
click at [196, 131] on select "enjoy enjoyed are enjoying enjoying" at bounding box center [192, 131] width 30 height 7
select select "enjoying"
click at [177, 128] on select "enjoy enjoyed are enjoying enjoying" at bounding box center [192, 131] width 30 height 7
click at [199, 152] on button "Verify" at bounding box center [202, 150] width 257 height 9
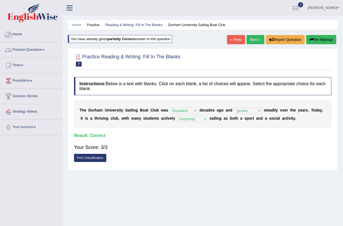
click at [18, 47] on link "Practice Questions" at bounding box center [31, 49] width 62 height 14
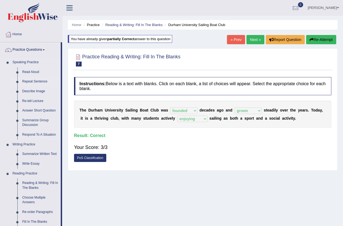
click at [40, 82] on link "Repeat Sentence" at bounding box center [40, 82] width 41 height 10
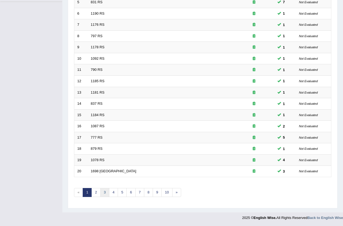
click at [101, 193] on link "3" at bounding box center [104, 192] width 9 height 9
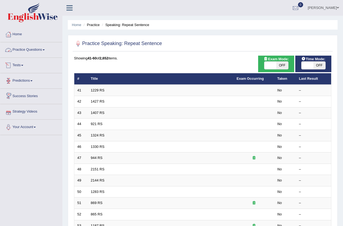
click at [28, 47] on link "Practice Questions" at bounding box center [31, 49] width 62 height 14
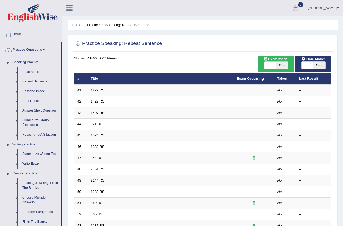
click at [323, 9] on link "Denis Bondarenko" at bounding box center [323, 7] width 39 height 14
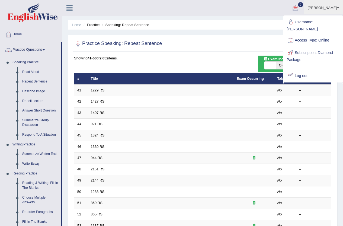
click at [299, 71] on link "Log out" at bounding box center [313, 76] width 59 height 12
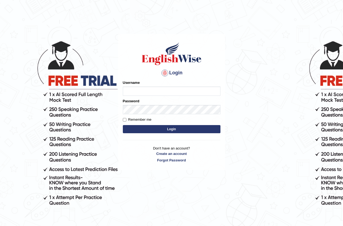
click at [187, 50] on img at bounding box center [172, 53] width 62 height 24
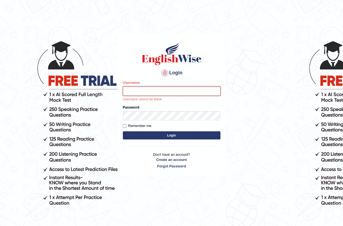
click at [169, 93] on input "Username" at bounding box center [172, 91] width 98 height 9
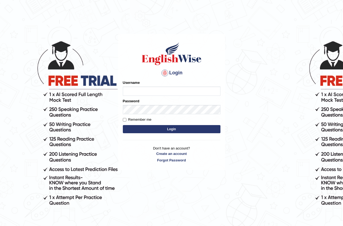
click at [149, 88] on input "Username" at bounding box center [172, 91] width 98 height 9
type input "shujathali"
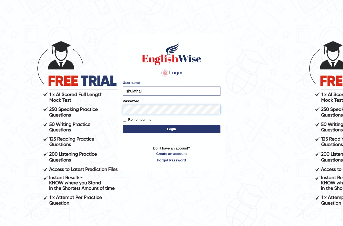
click at [123, 125] on button "Login" at bounding box center [172, 129] width 98 height 8
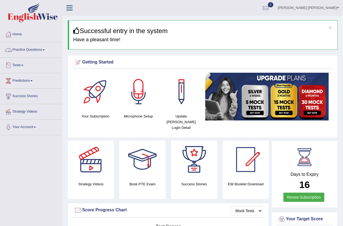
click at [39, 48] on link "Practice Questions" at bounding box center [31, 49] width 62 height 14
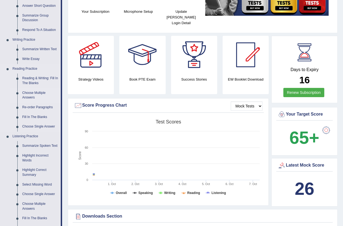
scroll to position [108, 0]
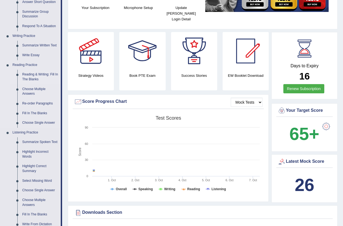
click at [39, 74] on link "Reading & Writing: Fill In The Blanks" at bounding box center [40, 77] width 41 height 14
click at [39, 74] on ul "Reading & Writing: Fill In The Blanks Choose Multiple Answers Re-order Paragrap…" at bounding box center [35, 99] width 51 height 58
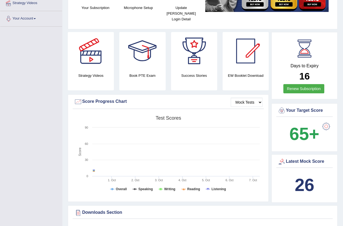
scroll to position [133, 0]
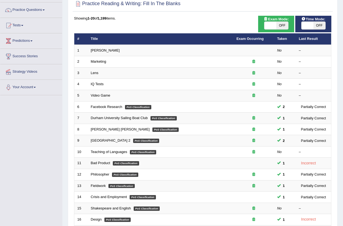
scroll to position [27, 0]
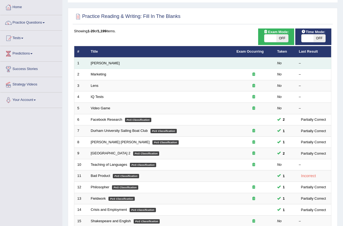
click at [132, 65] on td "[PERSON_NAME]" at bounding box center [161, 62] width 146 height 11
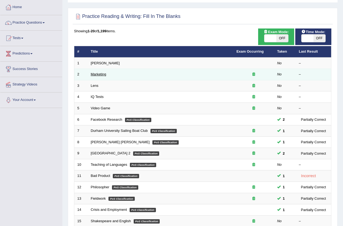
click at [105, 74] on link "Marketing" at bounding box center [98, 74] width 15 height 4
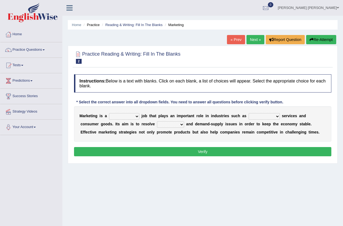
click at [138, 116] on select "professional flexible parochial descriptive" at bounding box center [124, 116] width 30 height 7
select select "professional"
click at [109, 113] on select "professional flexible parochial descriptive" at bounding box center [124, 116] width 30 height 7
click at [258, 119] on select "civil financial conventional foremost" at bounding box center [264, 116] width 31 height 7
click at [249, 113] on select "civil financial conventional foremost" at bounding box center [264, 116] width 31 height 7
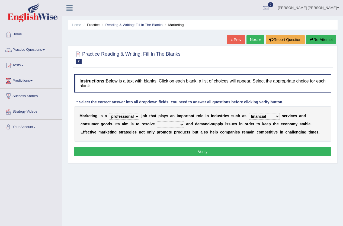
click at [276, 116] on select "civil financial conventional foremost" at bounding box center [264, 116] width 31 height 7
click at [249, 113] on select "civil financial conventional foremost" at bounding box center [264, 116] width 31 height 7
click at [276, 116] on select "civil financial conventional foremost" at bounding box center [264, 116] width 31 height 7
select select "financial"
click at [249, 113] on select "civil financial conventional foremost" at bounding box center [264, 116] width 31 height 7
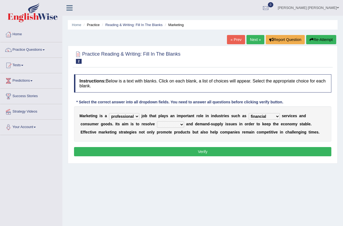
click at [182, 126] on select "imbalance excess symmetry budget" at bounding box center [170, 124] width 27 height 7
select select "budget"
click at [157, 121] on select "imbalance excess symmetry budget" at bounding box center [170, 124] width 27 height 7
click at [194, 153] on button "Verify" at bounding box center [202, 151] width 257 height 9
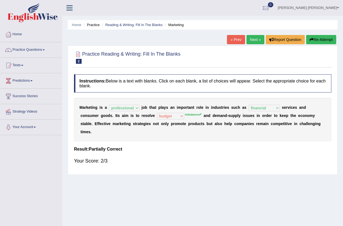
click at [257, 38] on link "Next »" at bounding box center [256, 39] width 18 height 9
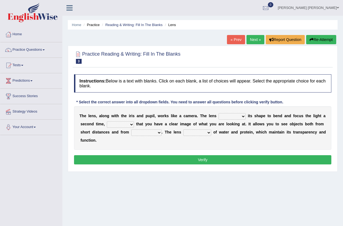
click at [244, 117] on select "adjusts shows selects presents" at bounding box center [232, 116] width 27 height 7
select select "adjusts"
click at [219, 113] on select "adjusts shows selects presents" at bounding box center [232, 116] width 27 height 7
click at [131, 125] on select "ensures to ensure ensure ensured" at bounding box center [120, 124] width 27 height 7
select select "ensure"
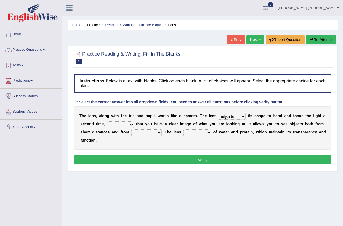
click at [107, 121] on select "ensures to ensure ensure ensured" at bounding box center [120, 124] width 27 height 7
click at [158, 133] on select "far away in between further apart all along" at bounding box center [146, 132] width 30 height 7
select select "in between"
click at [131, 129] on select "far away in between further apart all along" at bounding box center [146, 132] width 30 height 7
click at [212, 133] on b at bounding box center [212, 132] width 2 height 4
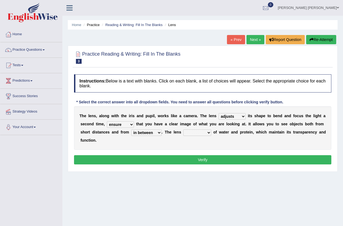
click at [211, 132] on b at bounding box center [212, 132] width 2 height 4
click at [209, 133] on select "constitutes comprises composes consists" at bounding box center [197, 132] width 28 height 7
select select "consists"
click at [183, 129] on select "constitutes comprises composes consists" at bounding box center [197, 132] width 28 height 7
click at [177, 163] on button "Verify" at bounding box center [202, 159] width 257 height 9
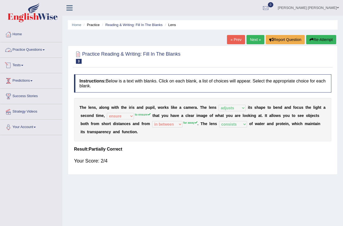
click at [31, 48] on link "Practice Questions" at bounding box center [31, 49] width 62 height 14
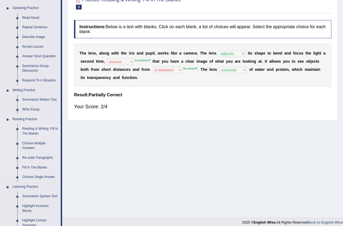
scroll to position [81, 0]
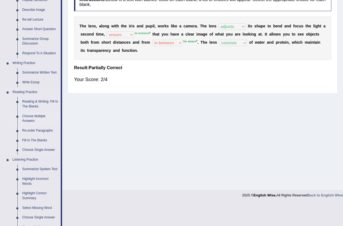
click at [31, 116] on link "Choose Multiple Answers" at bounding box center [40, 118] width 41 height 14
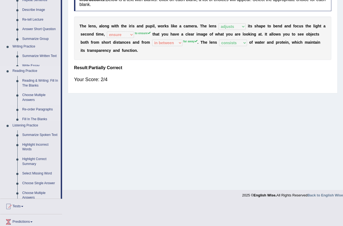
scroll to position [59, 0]
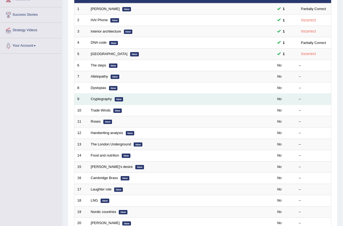
scroll to position [54, 0]
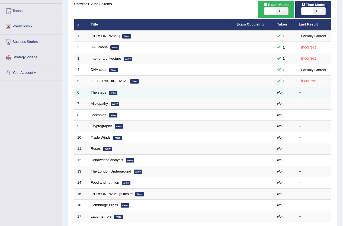
click at [144, 96] on td "The steps New" at bounding box center [161, 92] width 146 height 11
click at [111, 89] on td "The steps New" at bounding box center [161, 92] width 146 height 11
click at [104, 92] on link "The steps" at bounding box center [98, 92] width 15 height 4
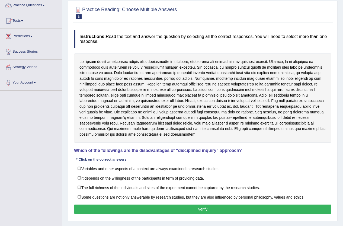
scroll to position [54, 0]
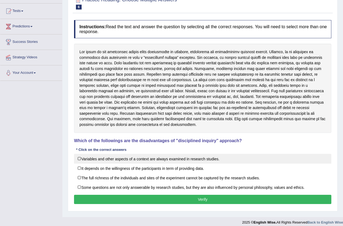
click at [86, 161] on label "Variables and other aspects of a context are always examined in research studie…" at bounding box center [202, 159] width 257 height 10
checkbox input "true"
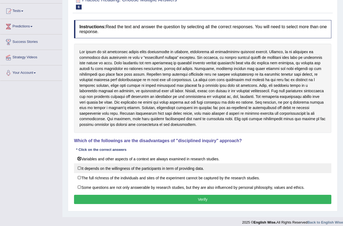
click at [78, 168] on label "It depends on the willingness of the participants in term of providing data." at bounding box center [202, 168] width 257 height 10
checkbox input "true"
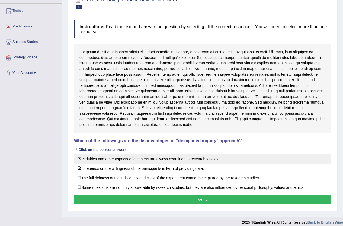
click at [79, 160] on label "Variables and other aspects of a context are always examined in research studie…" at bounding box center [202, 159] width 257 height 10
checkbox input "false"
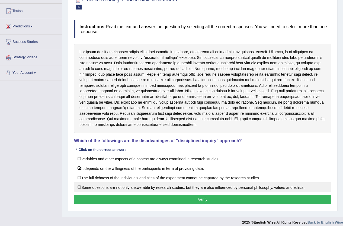
click at [102, 191] on label "Some questions are not only answerable by research studies, but they are also i…" at bounding box center [202, 187] width 257 height 10
checkbox input "true"
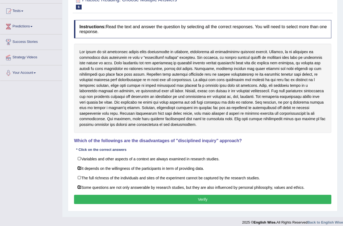
click at [98, 196] on button "Verify" at bounding box center [202, 199] width 257 height 9
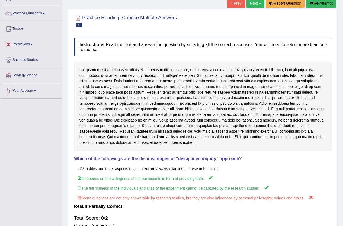
scroll to position [0, 0]
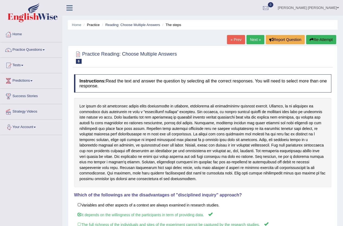
click at [249, 36] on link "Next »" at bounding box center [256, 39] width 18 height 9
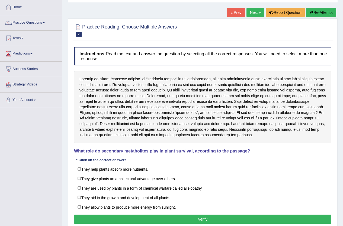
scroll to position [54, 0]
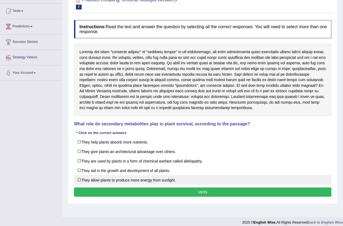
click at [81, 181] on label "They allow plants to produce more energy from sunlight." at bounding box center [202, 180] width 257 height 10
checkbox input "true"
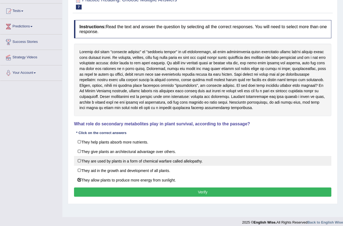
click at [81, 162] on label "They are used by plants in a form of chemical warfare called allelopathy." at bounding box center [202, 161] width 257 height 10
checkbox input "false"
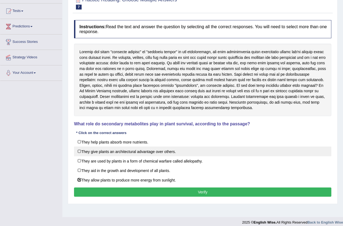
click at [85, 148] on label "They give plants an architectural advantage over others." at bounding box center [202, 151] width 257 height 10
checkbox input "true"
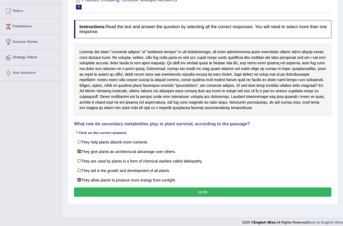
click at [142, 190] on button "Verify" at bounding box center [202, 191] width 257 height 9
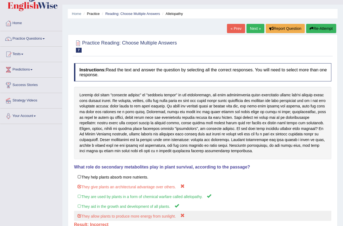
scroll to position [0, 0]
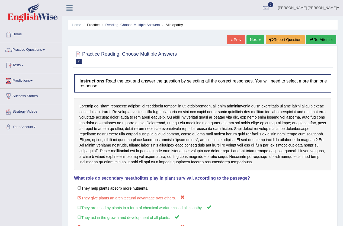
click at [35, 53] on link "Practice Questions" at bounding box center [31, 49] width 62 height 14
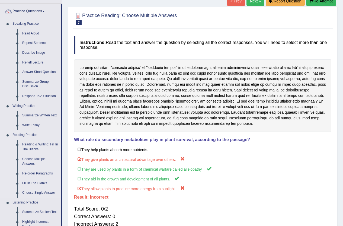
scroll to position [54, 0]
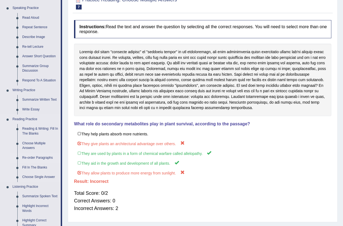
click at [34, 156] on link "Re-order Paragraphs" at bounding box center [40, 158] width 41 height 10
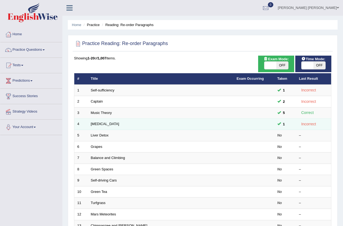
scroll to position [27, 0]
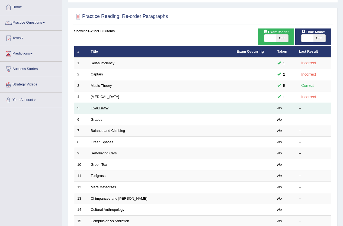
click at [103, 110] on link "Liver Detox" at bounding box center [100, 108] width 18 height 4
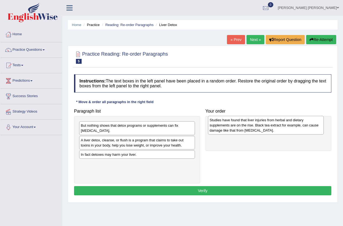
drag, startPoint x: 105, startPoint y: 161, endPoint x: 234, endPoint y: 127, distance: 133.3
click at [234, 127] on div "Studies have found that liver injuries from herbal and dietary supplements are …" at bounding box center [266, 125] width 116 height 19
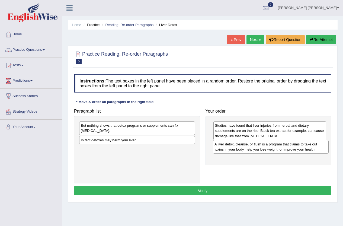
drag, startPoint x: 102, startPoint y: 146, endPoint x: 236, endPoint y: 150, distance: 133.8
click at [236, 150] on div "A liver detox, cleanse, or flush is a program that claims to take out toxins in…" at bounding box center [271, 147] width 116 height 14
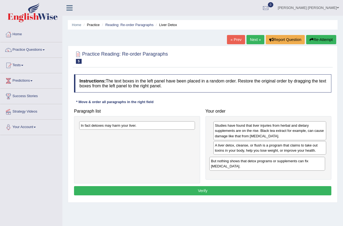
drag, startPoint x: 135, startPoint y: 130, endPoint x: 265, endPoint y: 166, distance: 134.9
click at [265, 166] on div "But nothing shows that detox programs or supplements can fix [MEDICAL_DATA]." at bounding box center [267, 164] width 116 height 14
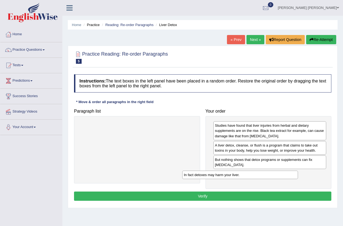
drag, startPoint x: 182, startPoint y: 128, endPoint x: 285, endPoint y: 177, distance: 114.3
click at [285, 177] on div "In fact detoxes may harm your liver." at bounding box center [240, 175] width 116 height 8
click at [190, 196] on button "Verify" at bounding box center [202, 195] width 257 height 9
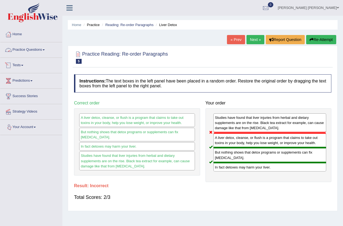
click at [41, 50] on link "Practice Questions" at bounding box center [31, 49] width 62 height 14
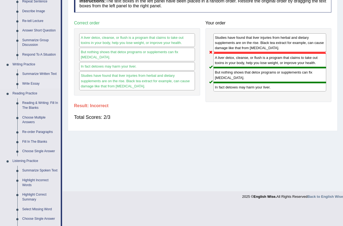
scroll to position [81, 0]
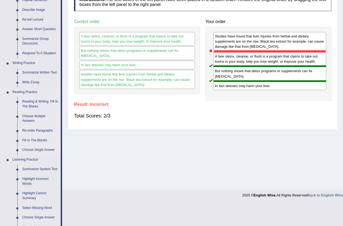
click at [31, 150] on link "Choose Single Answer" at bounding box center [40, 150] width 41 height 10
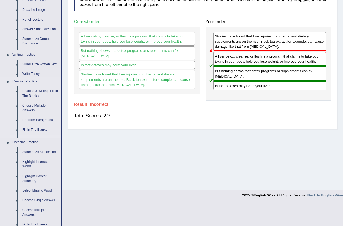
scroll to position [68, 0]
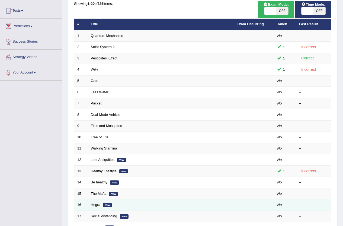
scroll to position [54, 0]
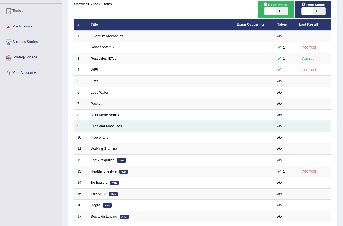
click at [105, 125] on link "Flies and Mosquitos" at bounding box center [106, 126] width 31 height 4
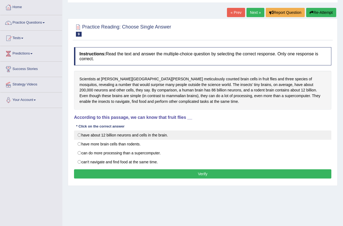
click at [79, 137] on label "have about 12 billion neurons and cells in the brain." at bounding box center [202, 134] width 257 height 9
radio input "true"
click at [80, 137] on label "have about 12 billion neurons and cells in the brain." at bounding box center [202, 134] width 257 height 9
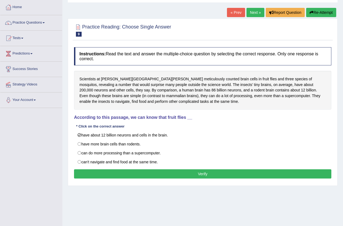
click at [120, 175] on button "Verify" at bounding box center [202, 173] width 257 height 9
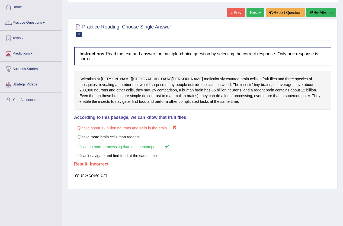
click at [249, 12] on link "Next »" at bounding box center [256, 12] width 18 height 9
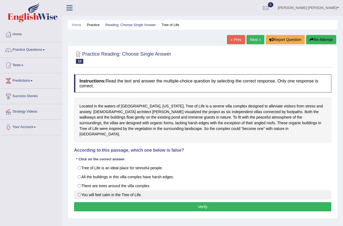
click at [79, 190] on label "You will feel calm in the Tree of Life." at bounding box center [202, 194] width 257 height 9
radio input "true"
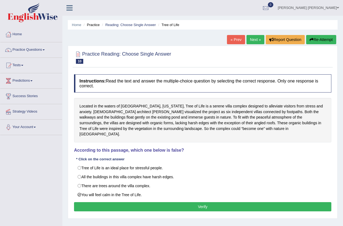
click at [110, 202] on button "Verify" at bounding box center [202, 206] width 257 height 9
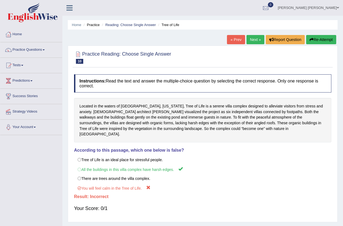
click at [247, 39] on link "Next »" at bounding box center [256, 39] width 18 height 9
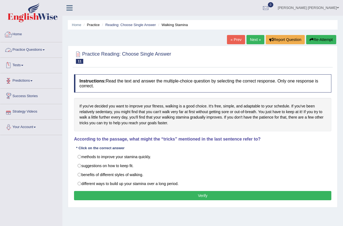
click at [19, 32] on link "Home" at bounding box center [31, 34] width 62 height 14
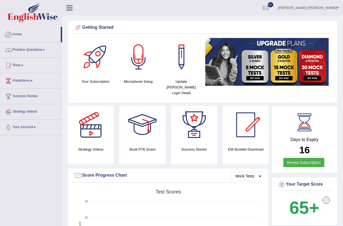
click at [20, 63] on link "Tests" at bounding box center [31, 65] width 62 height 14
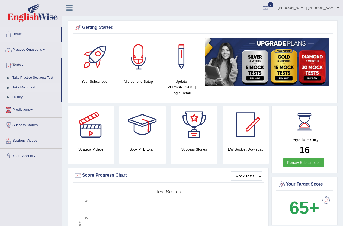
click at [25, 87] on link "Take Mock Test" at bounding box center [35, 88] width 51 height 10
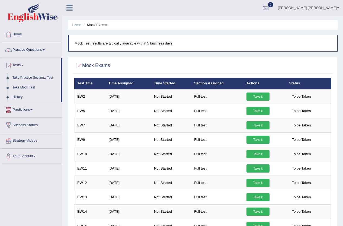
click at [33, 77] on link "Take Practice Sectional Test" at bounding box center [35, 78] width 51 height 10
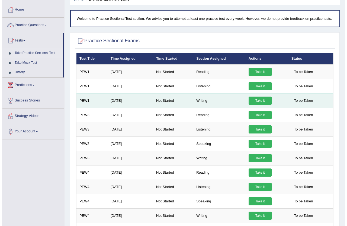
scroll to position [27, 0]
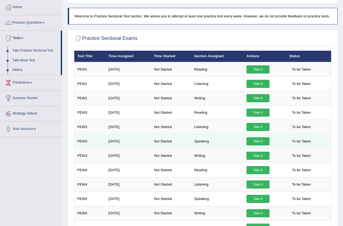
click at [261, 143] on link "Take it" at bounding box center [258, 141] width 23 height 8
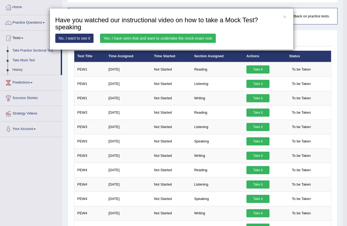
click at [174, 34] on link "Yes, I have seen that and want to undertake the mock exam now" at bounding box center [158, 38] width 116 height 9
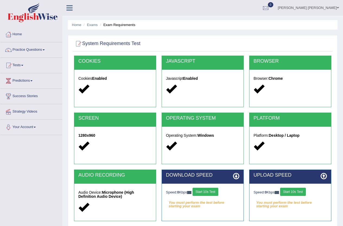
click at [214, 192] on button "Start 10s Test" at bounding box center [206, 192] width 26 height 8
click at [294, 194] on button "Start 10s Test" at bounding box center [293, 192] width 26 height 8
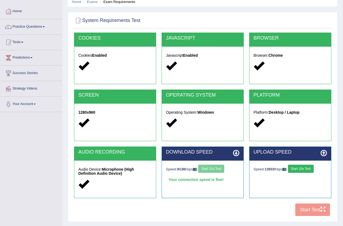
scroll to position [59, 0]
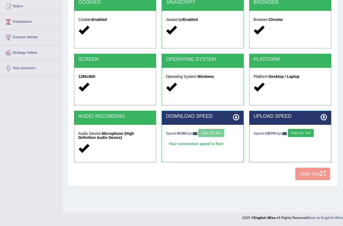
click at [309, 176] on div "COOKIES Cookies Enabled JAVASCRIPT Javascript Enabled BROWSER Browser: Chrome S…" at bounding box center [203, 90] width 260 height 186
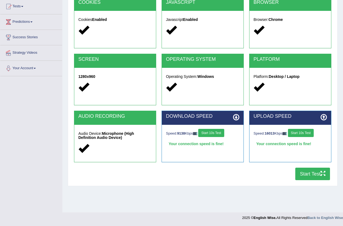
click at [302, 172] on button "Start Test" at bounding box center [312, 174] width 35 height 12
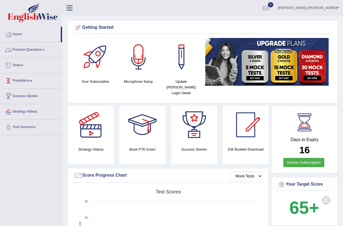
click at [42, 49] on link "Practice Questions" at bounding box center [31, 49] width 62 height 14
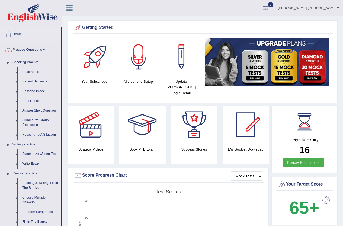
click at [43, 49] on link "Practice Questions" at bounding box center [30, 49] width 60 height 14
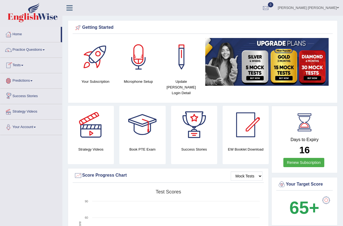
click at [25, 68] on link "Tests" at bounding box center [31, 65] width 62 height 14
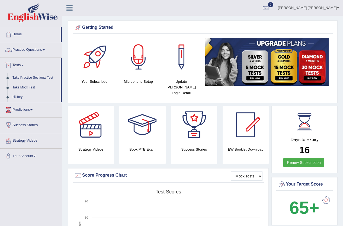
click at [46, 50] on link "Practice Questions" at bounding box center [31, 49] width 62 height 14
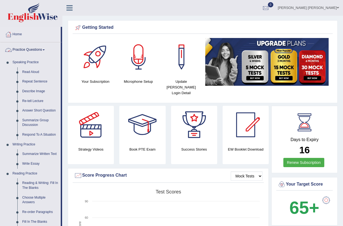
click at [42, 48] on link "Practice Questions" at bounding box center [30, 49] width 60 height 14
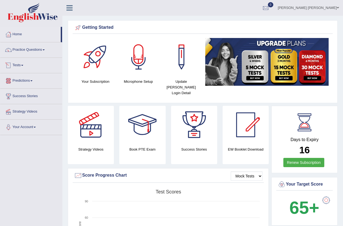
click at [30, 67] on link "Tests" at bounding box center [31, 65] width 62 height 14
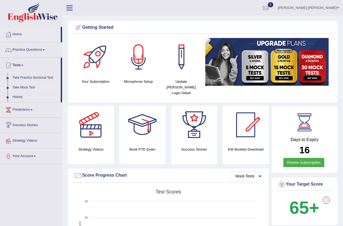
click at [27, 86] on link "Take Mock Test" at bounding box center [35, 88] width 51 height 10
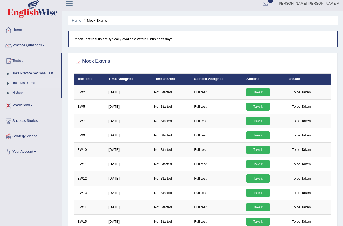
scroll to position [0, 0]
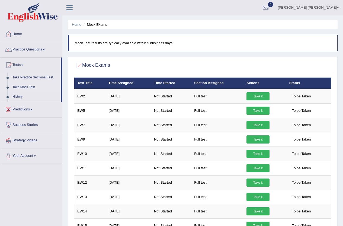
click at [40, 78] on link "Take Practice Sectional Test" at bounding box center [35, 78] width 51 height 10
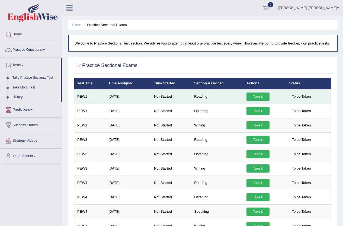
click at [254, 93] on link "Take it" at bounding box center [258, 96] width 23 height 8
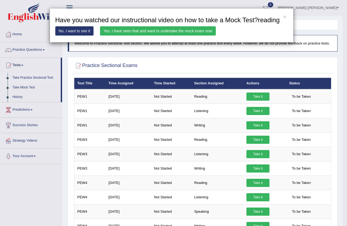
click at [183, 32] on link "Yes, I have seen that and want to undertake the mock exam now" at bounding box center [158, 30] width 116 height 9
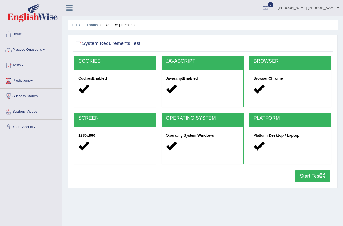
click at [302, 175] on button "Start Test" at bounding box center [312, 176] width 35 height 12
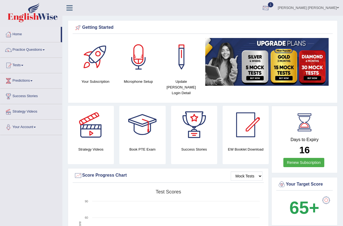
click at [270, 8] on div at bounding box center [266, 8] width 8 height 8
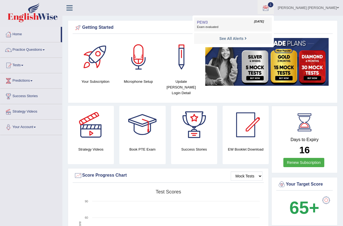
click at [239, 24] on link "PEW3 Oct 7, 2025 Exam evaluated" at bounding box center [233, 24] width 75 height 11
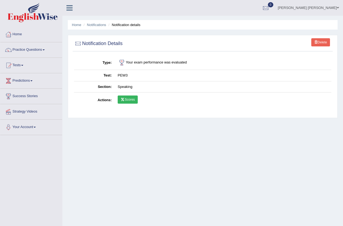
click at [122, 96] on link "Scores" at bounding box center [128, 99] width 20 height 8
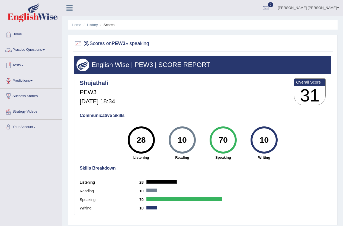
click at [44, 51] on link "Practice Questions" at bounding box center [31, 49] width 62 height 14
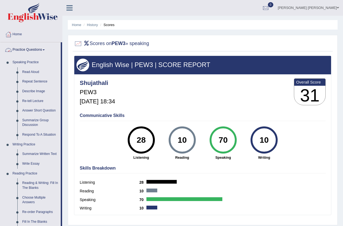
click at [41, 48] on link "Practice Questions" at bounding box center [30, 49] width 60 height 14
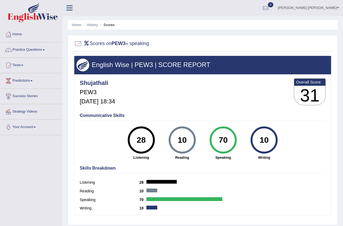
click at [338, 9] on span at bounding box center [338, 8] width 2 height 4
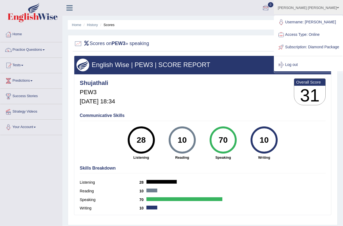
click at [270, 7] on div at bounding box center [266, 8] width 8 height 8
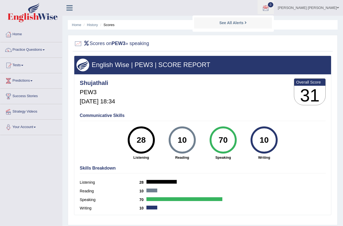
click at [242, 43] on div at bounding box center [202, 43] width 257 height 11
click at [27, 50] on link "Practice Questions" at bounding box center [31, 49] width 62 height 14
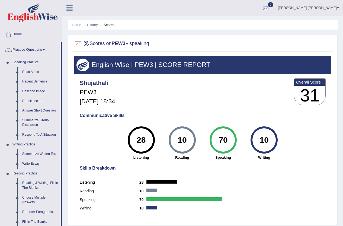
click at [270, 7] on div at bounding box center [266, 8] width 8 height 8
click at [94, 25] on link "History" at bounding box center [92, 25] width 11 height 4
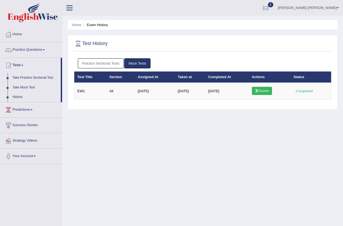
click at [110, 62] on link "Practice Sectional Tests" at bounding box center [101, 63] width 46 height 10
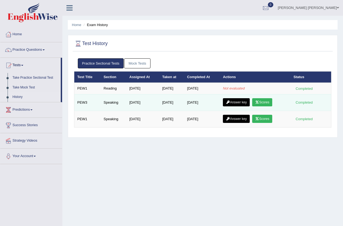
click at [244, 104] on link "Answer key" at bounding box center [236, 102] width 27 height 8
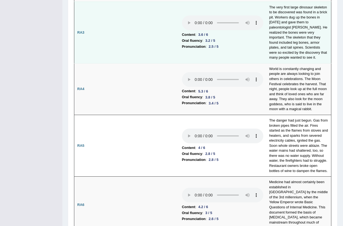
scroll to position [190, 0]
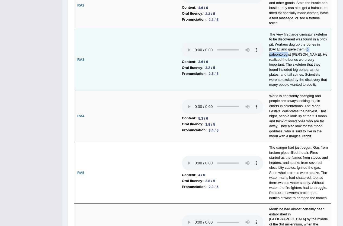
drag, startPoint x: 306, startPoint y: 45, endPoint x: 330, endPoint y: 42, distance: 24.0
click at [330, 42] on td "The very first large dinosaur skeleton to be discovered was found in a brick pi…" at bounding box center [298, 60] width 65 height 62
click at [285, 50] on td "The very first large dinosaur skeleton to be discovered was found in a brick pi…" at bounding box center [298, 60] width 65 height 62
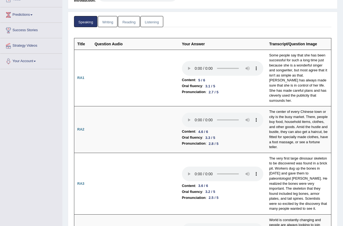
scroll to position [0, 0]
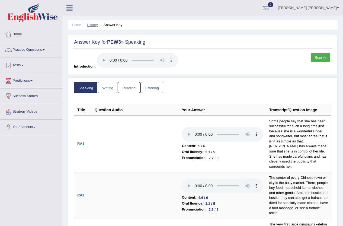
click at [91, 27] on link "History" at bounding box center [92, 25] width 11 height 4
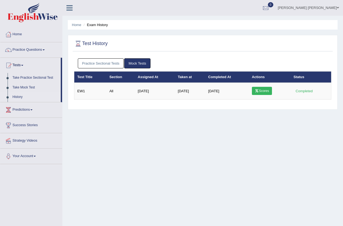
click at [105, 63] on link "Practice Sectional Tests" at bounding box center [101, 63] width 46 height 10
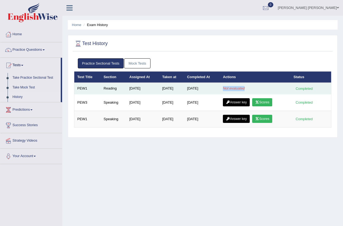
drag, startPoint x: 224, startPoint y: 88, endPoint x: 253, endPoint y: 84, distance: 29.8
click at [253, 84] on td "Not evaluated" at bounding box center [255, 88] width 71 height 11
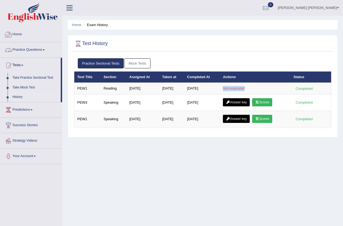
click at [19, 35] on link "Home" at bounding box center [31, 34] width 62 height 14
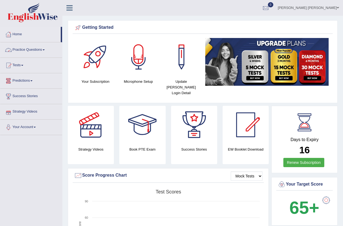
click at [30, 49] on link "Practice Questions" at bounding box center [31, 49] width 62 height 14
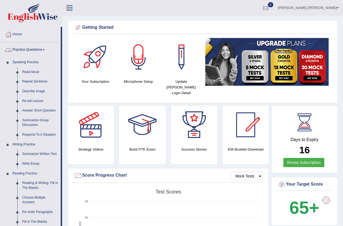
click at [35, 50] on link "Practice Questions" at bounding box center [30, 49] width 60 height 14
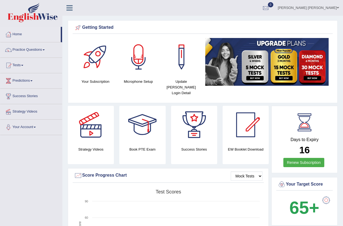
click at [35, 50] on link "Practice Questions" at bounding box center [31, 49] width 62 height 14
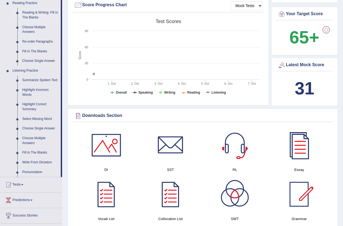
scroll to position [190, 0]
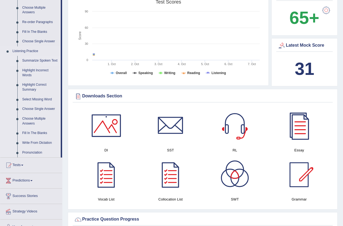
click at [36, 61] on link "Summarize Spoken Text" at bounding box center [40, 61] width 41 height 10
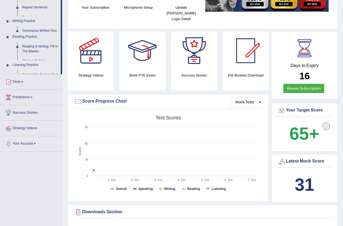
scroll to position [68, 0]
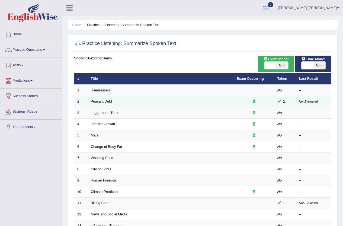
click at [105, 101] on link "Peasant Debt" at bounding box center [101, 101] width 21 height 4
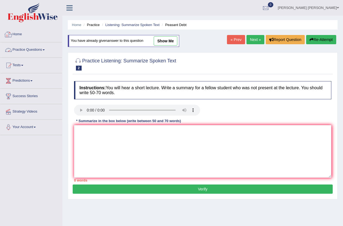
click at [20, 53] on link "Practice Questions" at bounding box center [31, 49] width 62 height 14
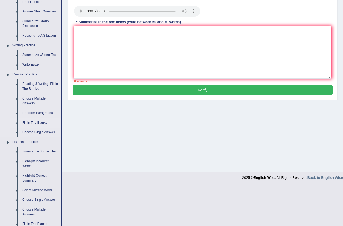
scroll to position [136, 0]
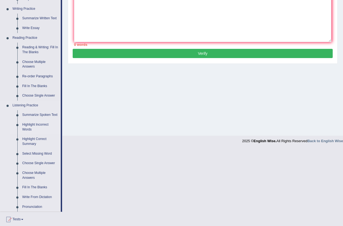
click at [35, 124] on link "Highlight Incorrect Words" at bounding box center [40, 127] width 41 height 14
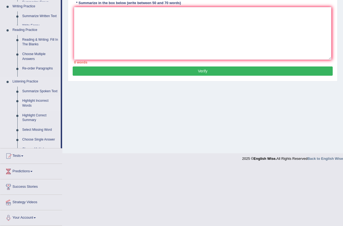
scroll to position [59, 0]
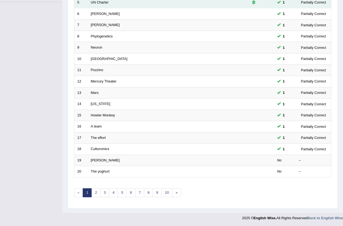
scroll to position [133, 0]
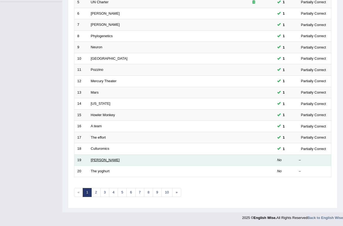
click at [100, 160] on link "[PERSON_NAME]" at bounding box center [105, 160] width 29 height 4
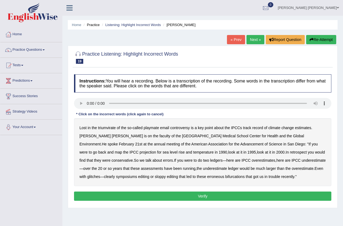
click at [105, 126] on b "triumvirate" at bounding box center [107, 128] width 18 height 4
click at [236, 152] on b "at" at bounding box center [237, 152] width 3 height 4
click at [228, 152] on b "look" at bounding box center [231, 152] width 7 height 4
click at [244, 152] on b "in" at bounding box center [245, 152] width 3 height 4
click at [147, 153] on div "Lost in the triumvirate of the so - called playmate email controversy is a key …" at bounding box center [202, 152] width 257 height 68
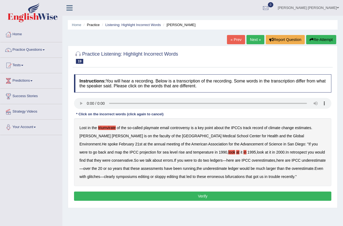
click at [228, 151] on b "look" at bounding box center [231, 152] width 7 height 4
click at [241, 152] on b "it" at bounding box center [242, 152] width 2 height 4
click at [236, 153] on b "at" at bounding box center [237, 152] width 3 height 4
click at [151, 153] on div "Lost in the triumvirate of the so - called playmate email controversy is a key …" at bounding box center [202, 152] width 257 height 68
click at [241, 152] on b "it" at bounding box center [242, 152] width 2 height 4
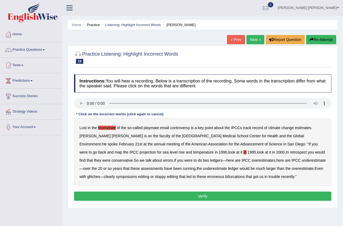
click at [154, 151] on div "Lost in the triumvirate of the so - called playmate email controversy is a key …" at bounding box center [202, 152] width 257 height 68
click at [244, 152] on b "in" at bounding box center [245, 152] width 3 height 4
click at [101, 158] on b "they" at bounding box center [97, 160] width 7 height 4
click at [110, 158] on b "were" at bounding box center [106, 160] width 8 height 4
click at [215, 195] on button "Verify" at bounding box center [202, 195] width 257 height 9
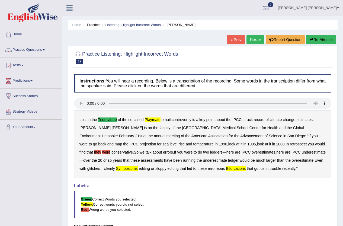
click at [258, 42] on link "Next »" at bounding box center [256, 39] width 18 height 9
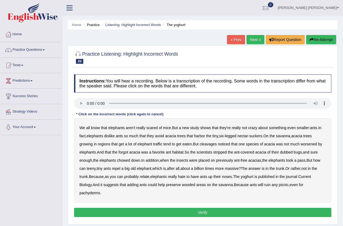
click at [212, 145] on b "cleavages" at bounding box center [208, 144] width 17 height 4
click at [122, 150] on b "forgot" at bounding box center [124, 152] width 10 height 4
click at [251, 178] on b "yoghurt" at bounding box center [247, 176] width 13 height 4
click at [164, 211] on button "Verify" at bounding box center [202, 212] width 257 height 9
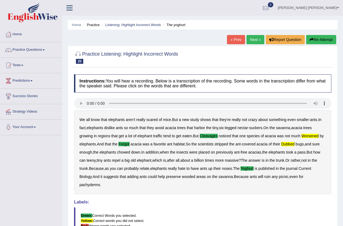
click at [254, 41] on link "Next »" at bounding box center [256, 39] width 18 height 9
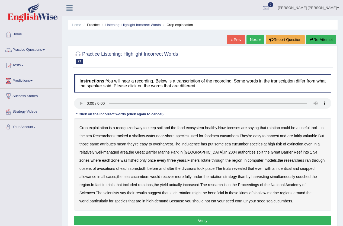
click at [99, 126] on b "exploitation" at bounding box center [98, 128] width 19 height 4
click at [236, 128] on b "licenses" at bounding box center [233, 128] width 14 height 4
click at [97, 170] on b "avocations" at bounding box center [106, 168] width 18 height 4
click at [300, 168] on b "snapped" at bounding box center [307, 168] width 15 height 4
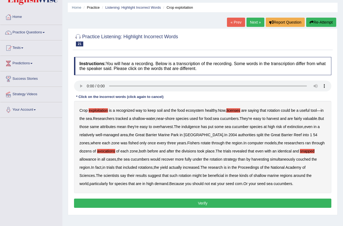
scroll to position [27, 0]
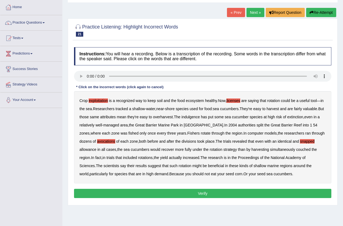
click at [140, 192] on button "Verify" at bounding box center [202, 193] width 257 height 9
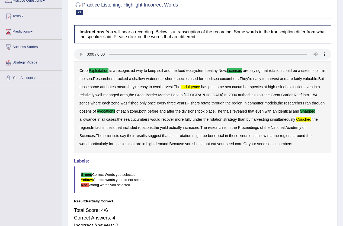
scroll to position [0, 0]
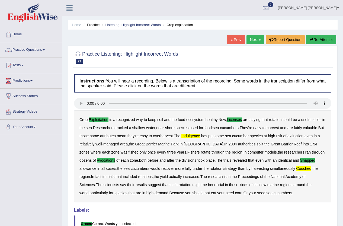
click at [253, 41] on link "Next »" at bounding box center [256, 39] width 18 height 9
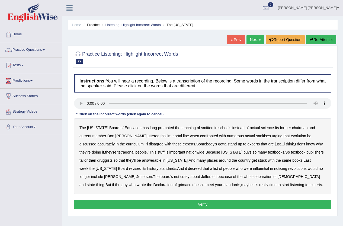
click at [201, 126] on b "smitten" at bounding box center [207, 128] width 12 height 4
click at [148, 136] on b "uttered" at bounding box center [154, 136] width 12 height 4
click at [117, 152] on b "tetragonal" at bounding box center [125, 152] width 17 height 4
click at [113, 158] on b "druggists" at bounding box center [104, 160] width 15 height 4
click at [253, 167] on b "influential" at bounding box center [261, 168] width 16 height 4
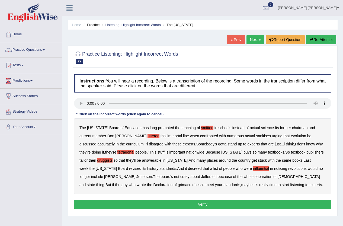
click at [253, 168] on b "influential" at bounding box center [261, 168] width 16 height 4
click at [191, 183] on b "grimace" at bounding box center [185, 185] width 14 height 4
click at [150, 204] on button "Verify" at bounding box center [202, 204] width 257 height 9
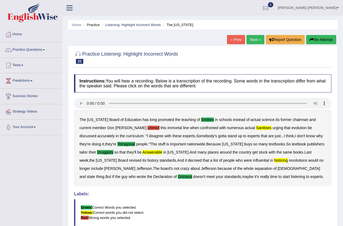
click at [254, 38] on link "Next »" at bounding box center [256, 39] width 18 height 9
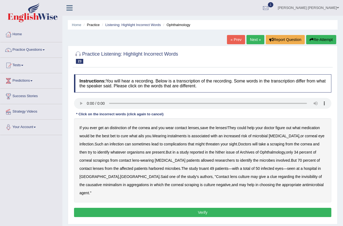
click at [114, 128] on b "distinction" at bounding box center [118, 128] width 17 height 4
click at [180, 138] on div "If you ever get an distinction of the [MEDICAL_DATA] and you wear contact lense…" at bounding box center [202, 160] width 257 height 84
click at [180, 137] on b "instalments" at bounding box center [176, 136] width 19 height 4
click at [215, 152] on b "hither" at bounding box center [219, 152] width 9 height 4
click at [199, 169] on b "truant" at bounding box center [204, 168] width 10 height 4
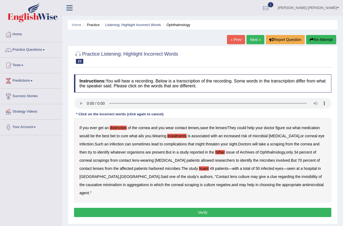
click at [302, 176] on b "invisibility" at bounding box center [310, 176] width 16 height 4
click at [179, 208] on button "Verify" at bounding box center [202, 212] width 257 height 9
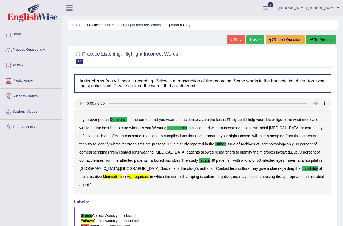
click at [259, 37] on link "Next »" at bounding box center [256, 39] width 18 height 9
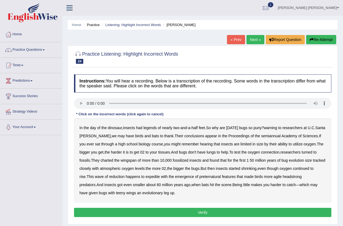
click at [152, 128] on b "legends" at bounding box center [149, 128] width 13 height 4
click at [261, 137] on b "semiannual" at bounding box center [271, 136] width 20 height 4
click at [160, 176] on b "expedite" at bounding box center [153, 176] width 14 height 4
click at [302, 178] on b "headstrong" at bounding box center [292, 176] width 19 height 4
click at [134, 214] on button "Verify" at bounding box center [202, 212] width 257 height 9
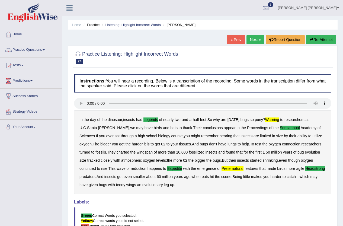
click at [256, 37] on link "Next »" at bounding box center [256, 39] width 18 height 9
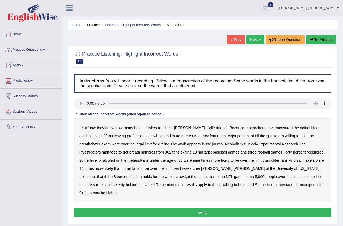
click at [270, 8] on div at bounding box center [266, 8] width 8 height 8
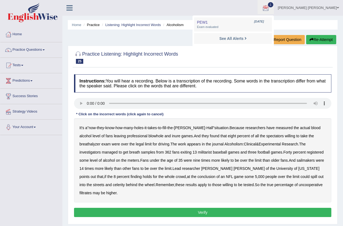
click at [267, 35] on li "See All Alerts" at bounding box center [233, 38] width 78 height 11
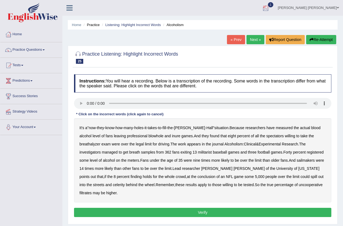
click at [270, 7] on div at bounding box center [266, 8] width 8 height 8
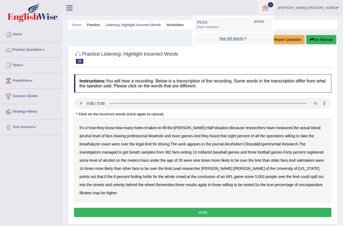
click at [244, 37] on strong "See All Alerts" at bounding box center [231, 38] width 24 height 4
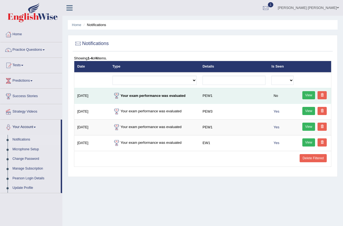
click at [308, 96] on link "View" at bounding box center [308, 95] width 13 height 8
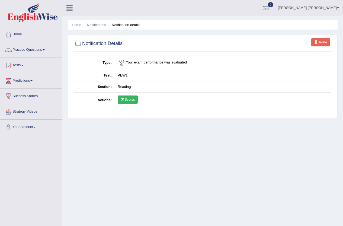
click at [130, 99] on link "Scores" at bounding box center [128, 99] width 20 height 8
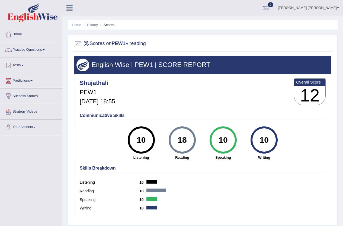
click at [43, 49] on link "Practice Questions" at bounding box center [31, 49] width 62 height 14
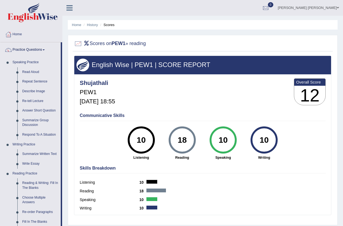
click at [43, 48] on link "Practice Questions" at bounding box center [30, 49] width 60 height 14
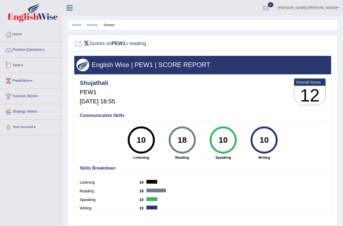
click at [24, 69] on link "Tests" at bounding box center [31, 65] width 62 height 14
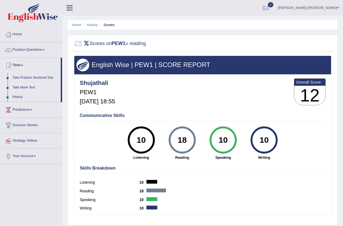
click at [28, 84] on link "Take Mock Test" at bounding box center [35, 88] width 51 height 10
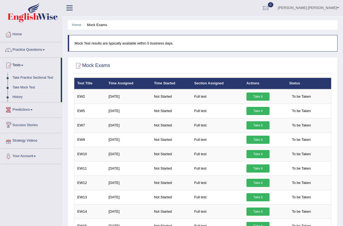
click at [30, 78] on link "Take Practice Sectional Test" at bounding box center [35, 78] width 51 height 10
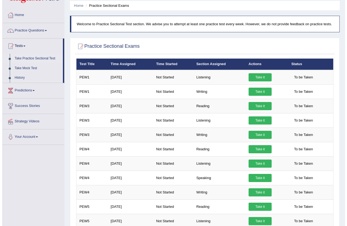
scroll to position [27, 0]
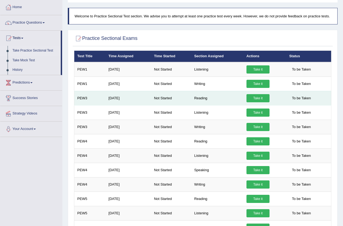
click at [255, 96] on link "Take it" at bounding box center [258, 98] width 23 height 8
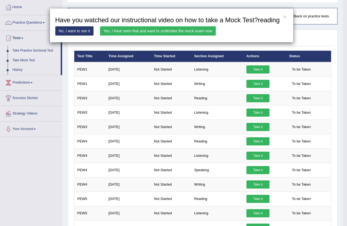
click at [147, 31] on link "Yes, I have seen that and want to undertake the mock exam now" at bounding box center [158, 30] width 116 height 9
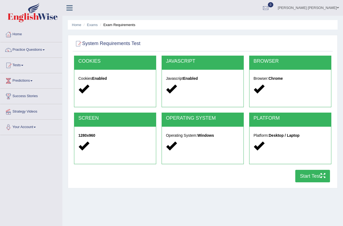
click at [314, 179] on button "Start Test" at bounding box center [312, 176] width 35 height 12
